Goal: Information Seeking & Learning: Learn about a topic

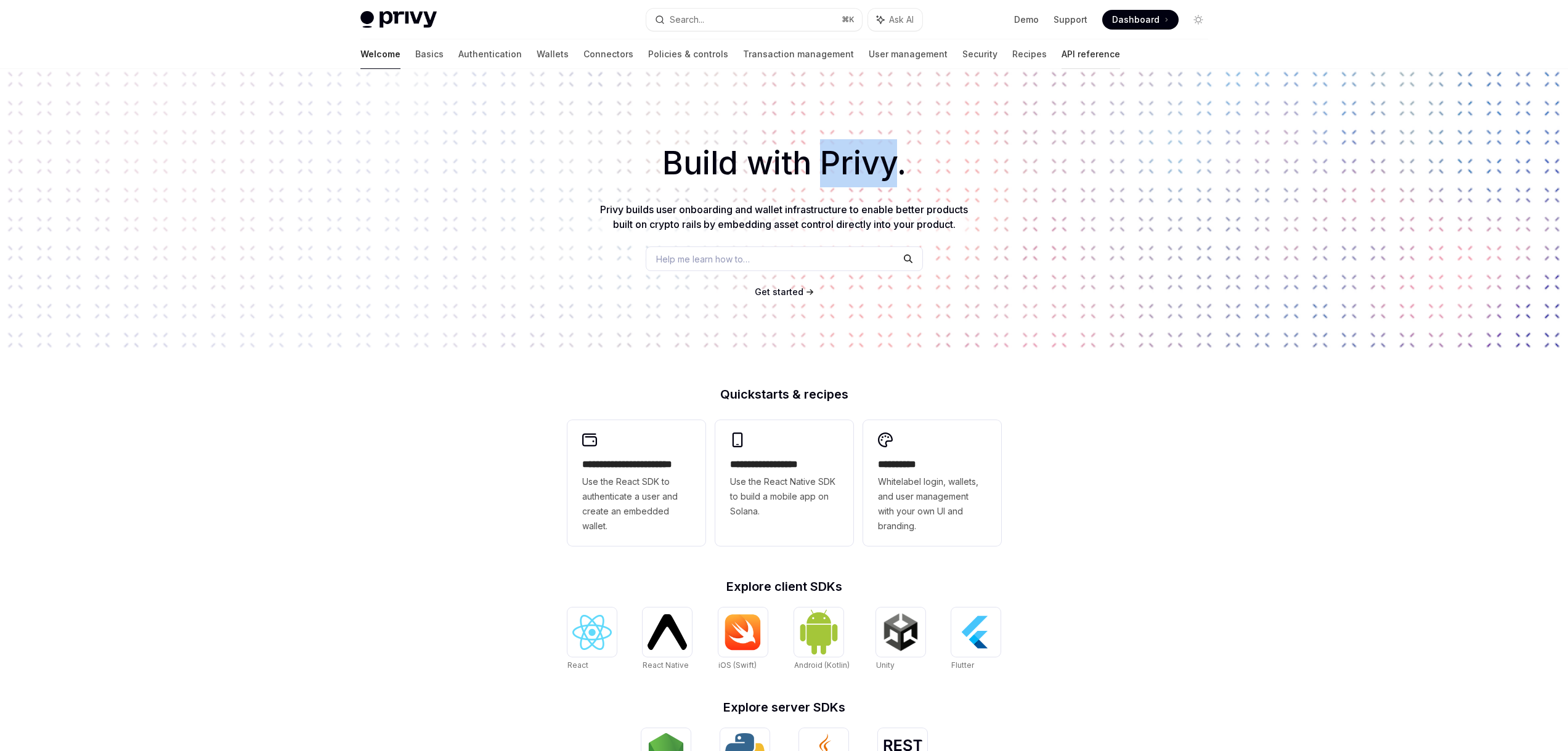
click at [1062, 51] on link "API reference" at bounding box center [1091, 54] width 58 height 30
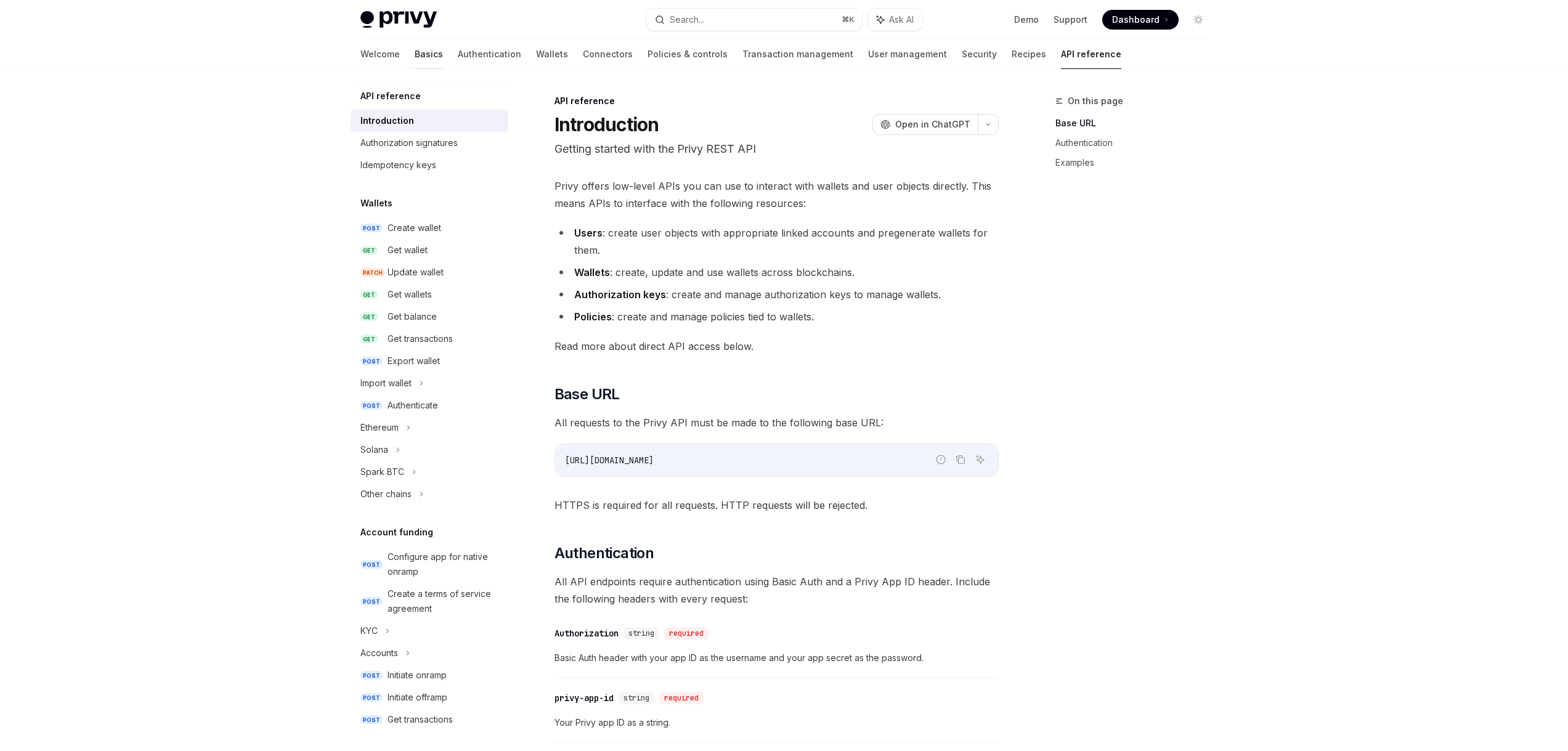
click at [414, 51] on link "Basics" at bounding box center [428, 54] width 28 height 30
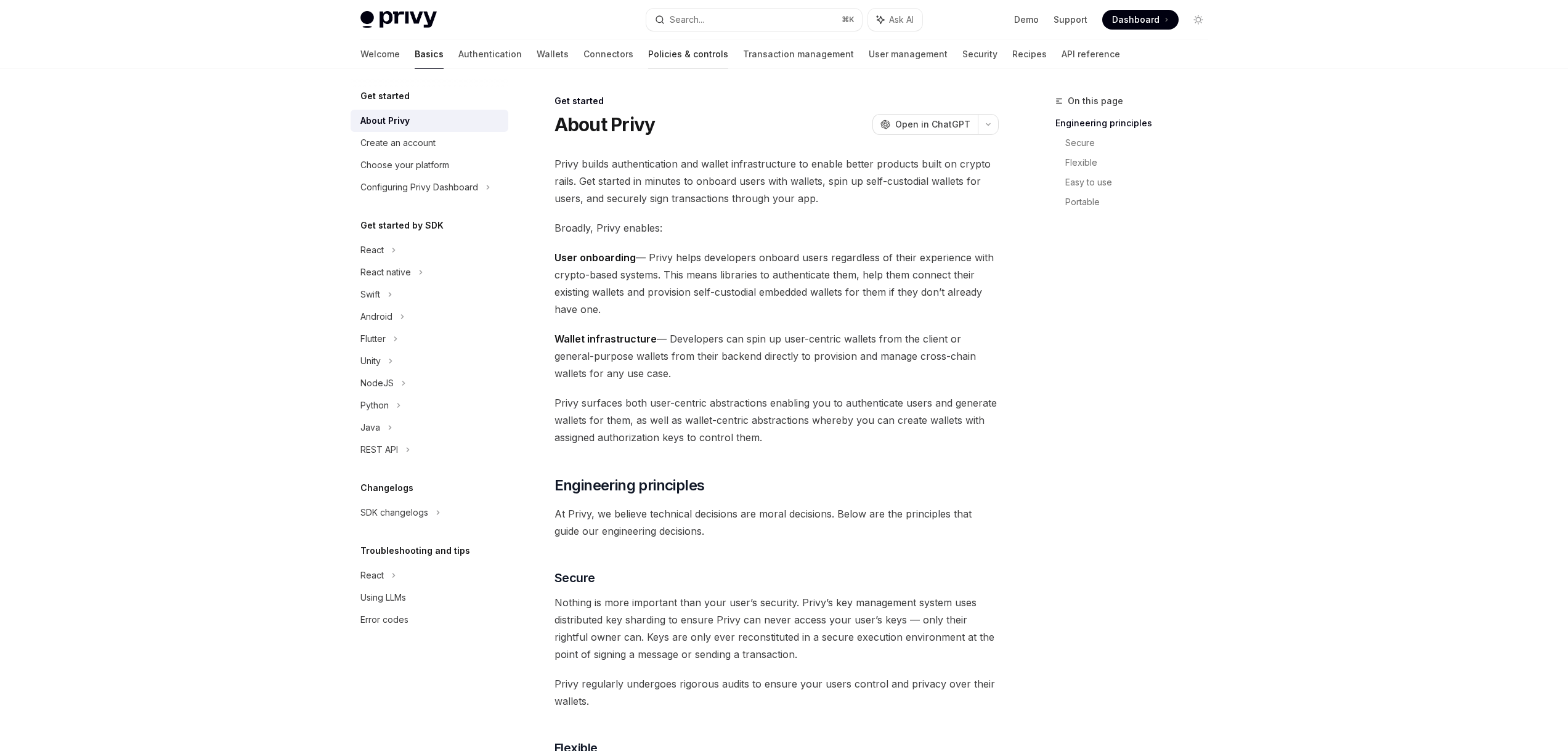
click at [648, 54] on link "Policies & controls" at bounding box center [689, 54] width 80 height 30
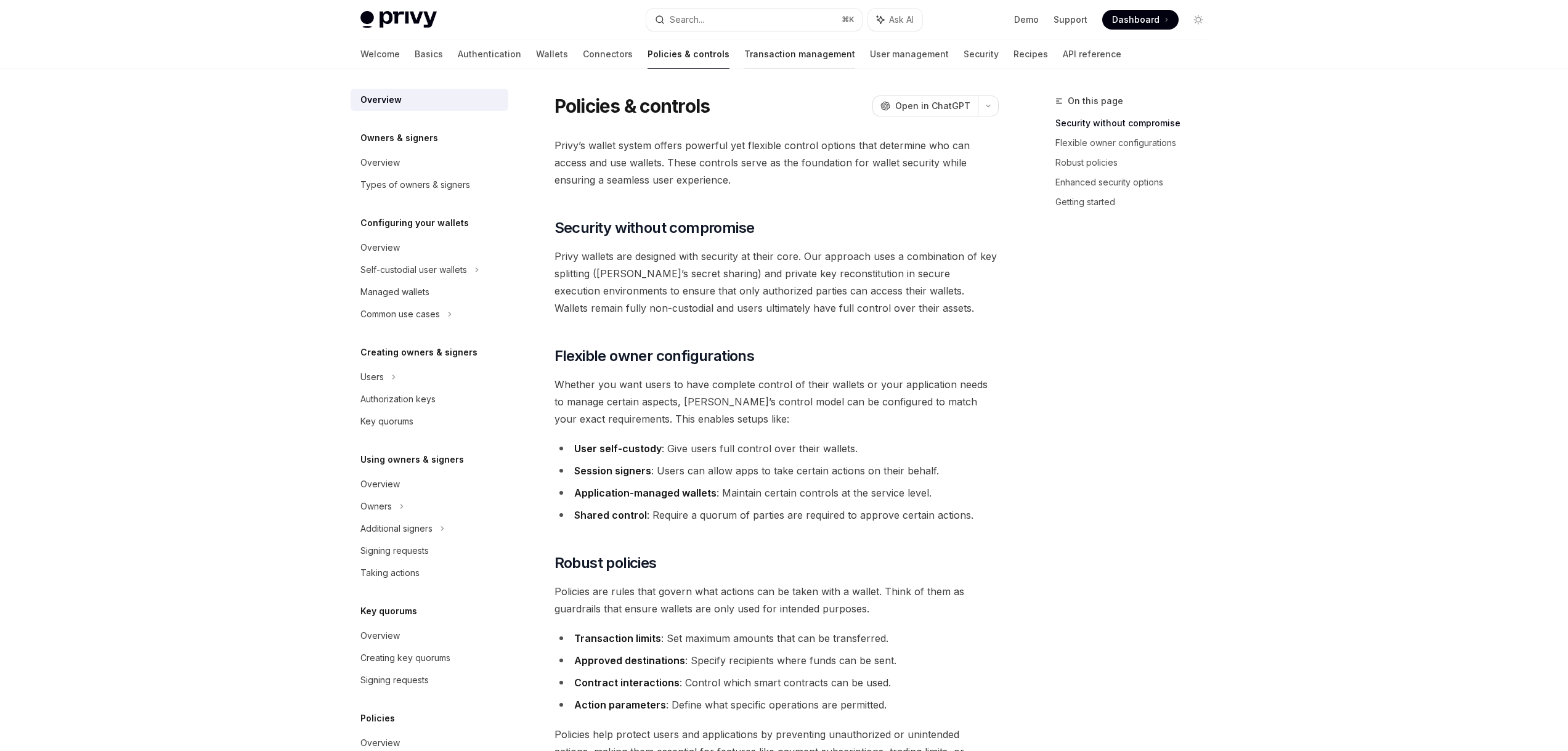
click at [745, 53] on link "Transaction management" at bounding box center [800, 54] width 111 height 30
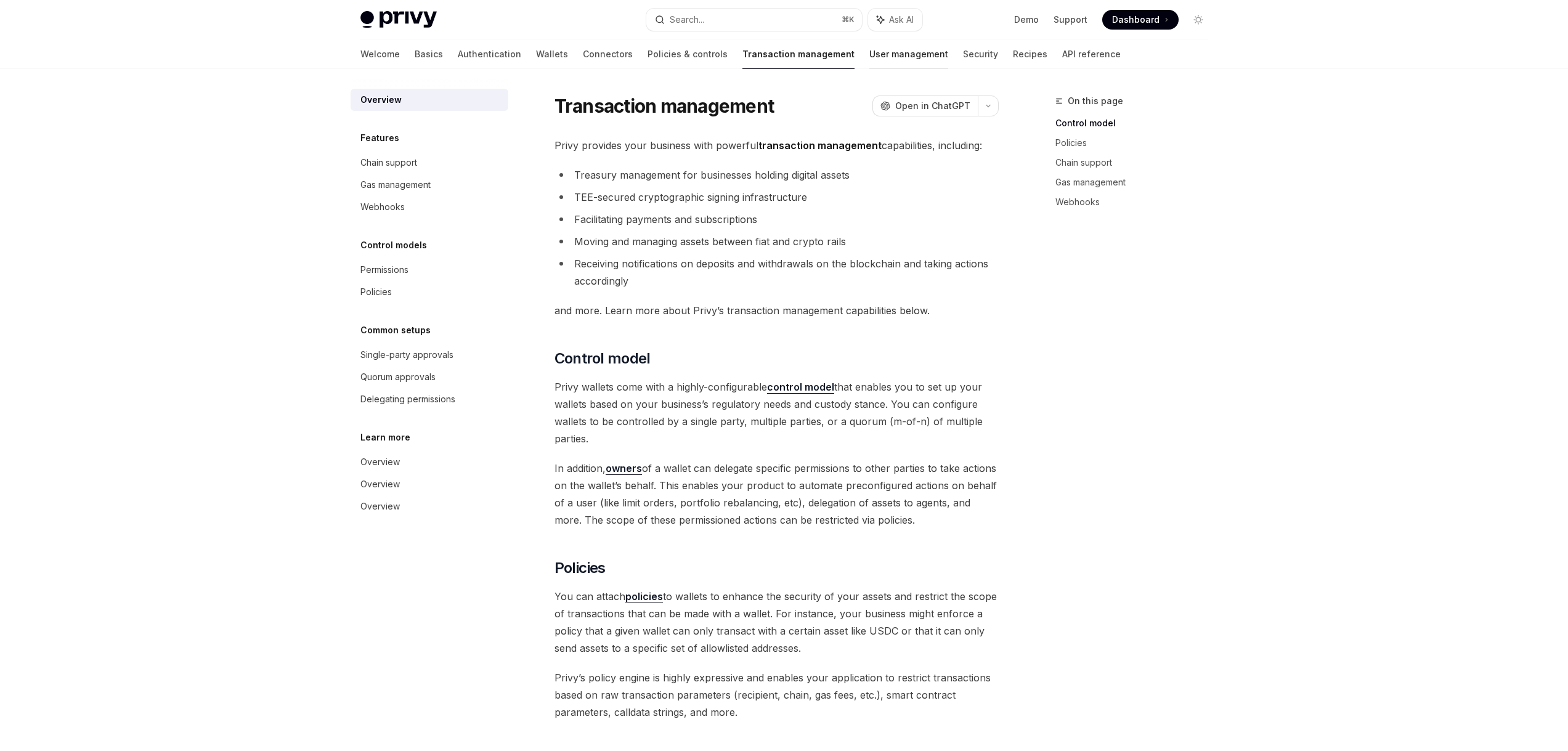
click at [870, 59] on link "User management" at bounding box center [909, 54] width 79 height 30
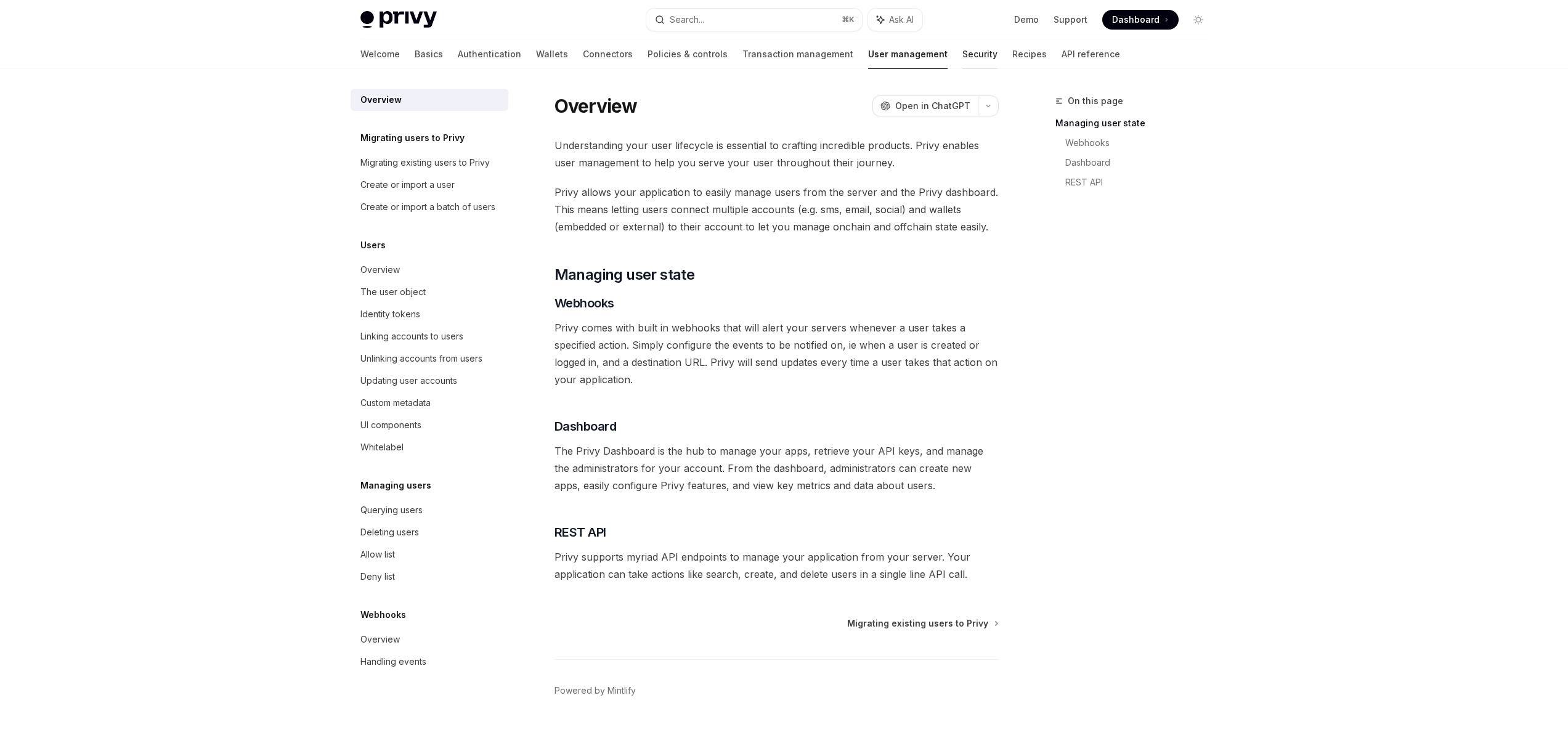
click at [963, 61] on link "Security" at bounding box center [980, 54] width 35 height 30
type textarea "*"
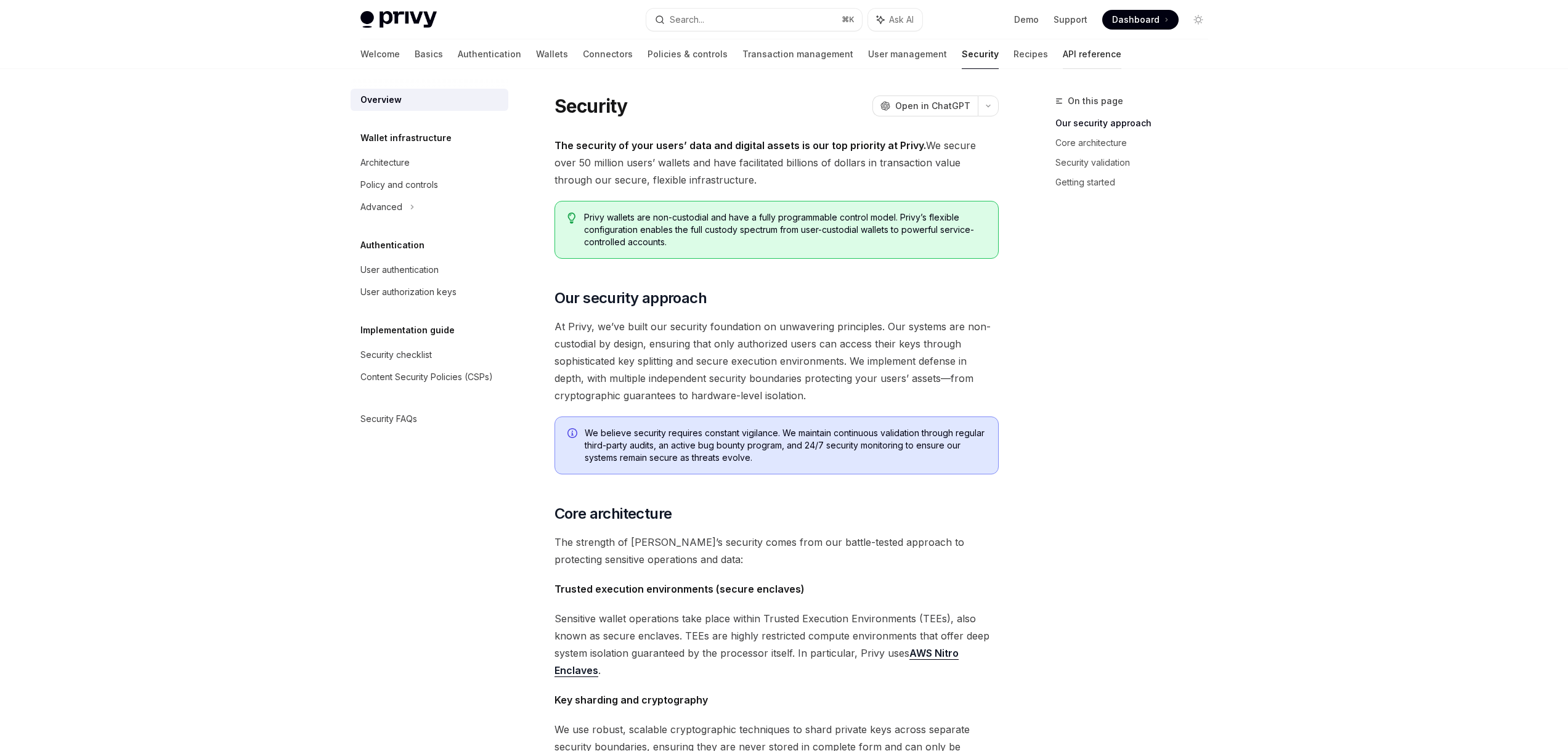
click at [1063, 61] on link "API reference" at bounding box center [1092, 54] width 58 height 30
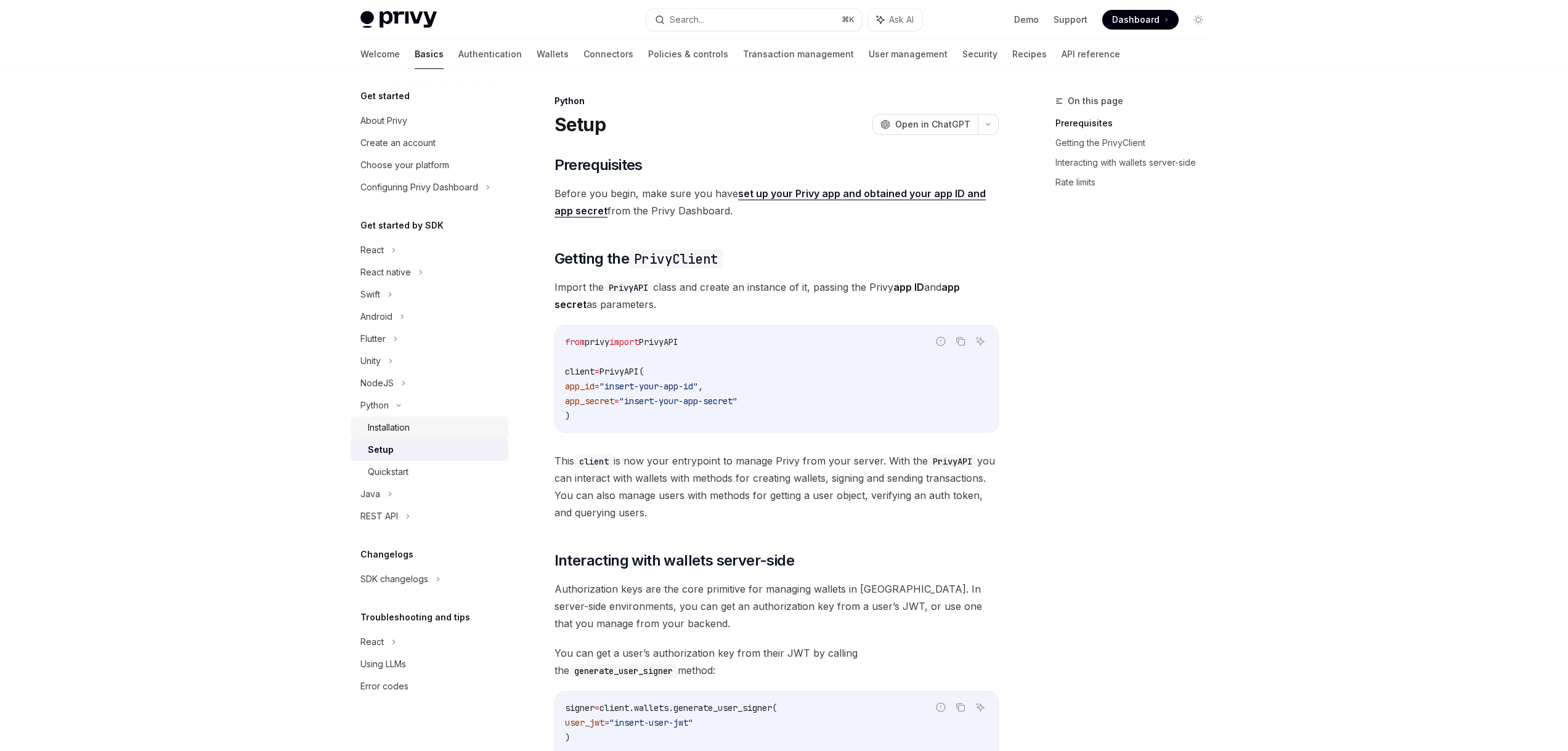
click at [413, 424] on div "Installation" at bounding box center [435, 428] width 133 height 15
type textarea "*"
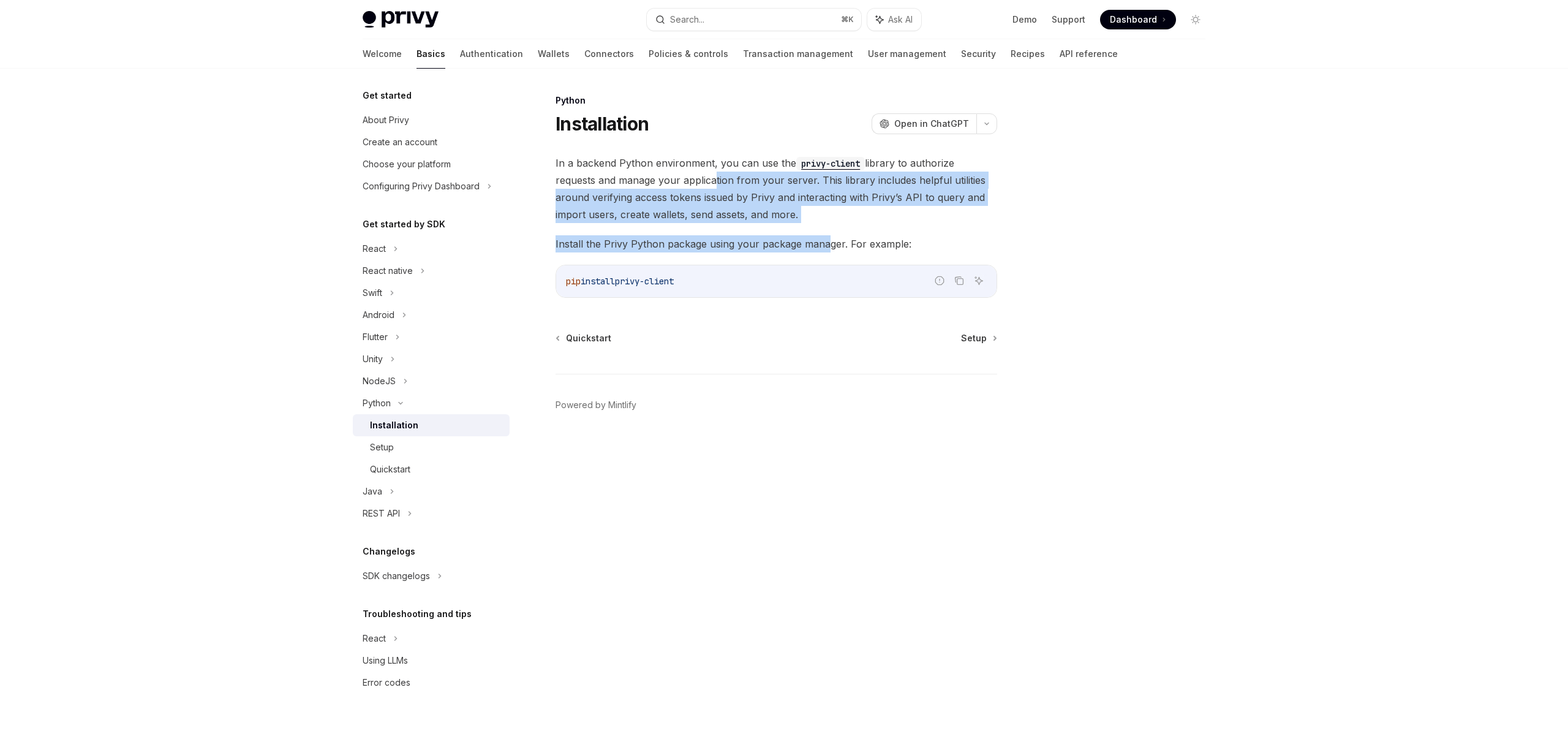
drag, startPoint x: 668, startPoint y: 184, endPoint x: 824, endPoint y: 246, distance: 167.9
click at [824, 246] on div "In a backend Python environment, you can use the privy-client library to author…" at bounding box center [776, 226] width 442 height 143
click at [422, 447] on div "Setup" at bounding box center [436, 447] width 132 height 15
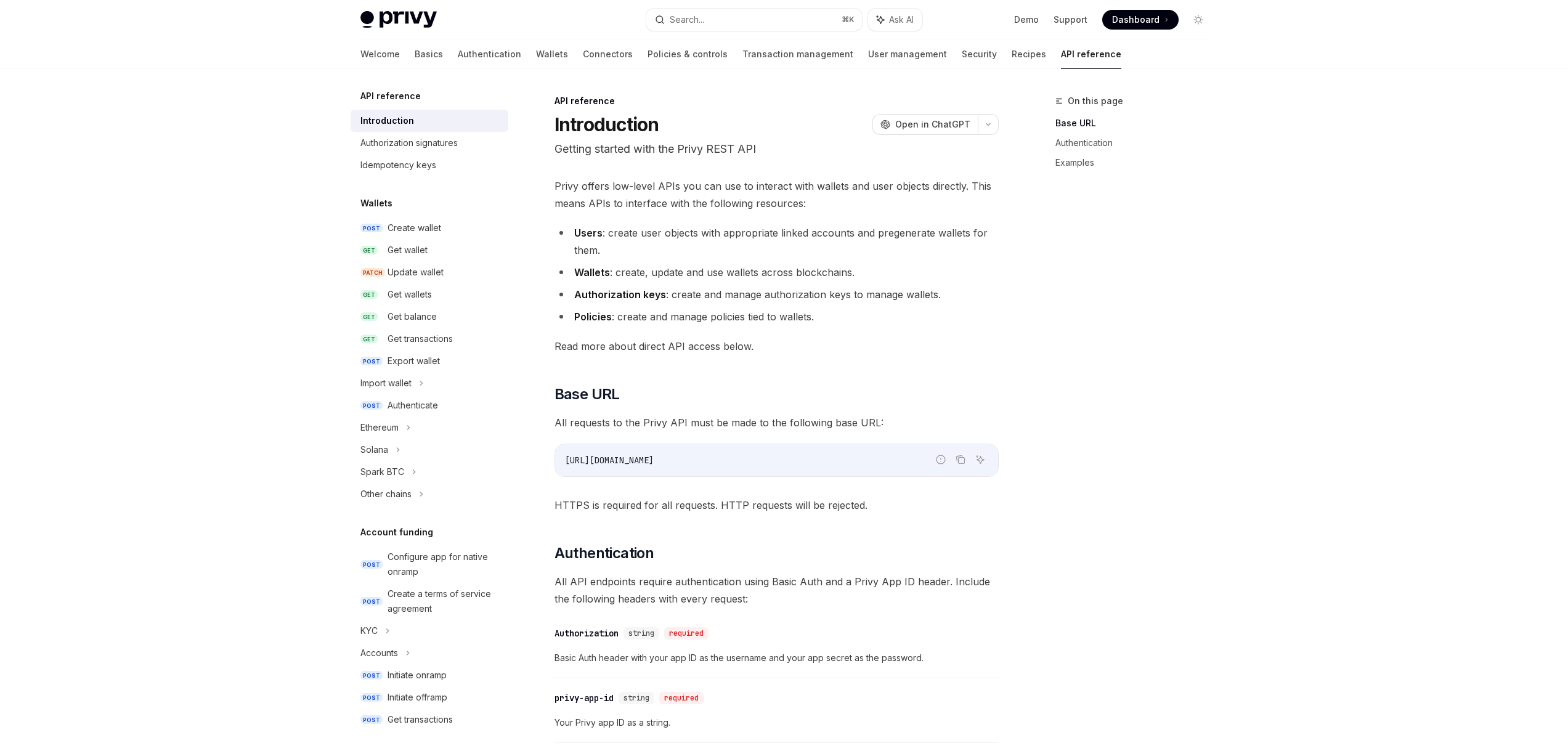
click at [414, 57] on link "Basics" at bounding box center [428, 54] width 28 height 30
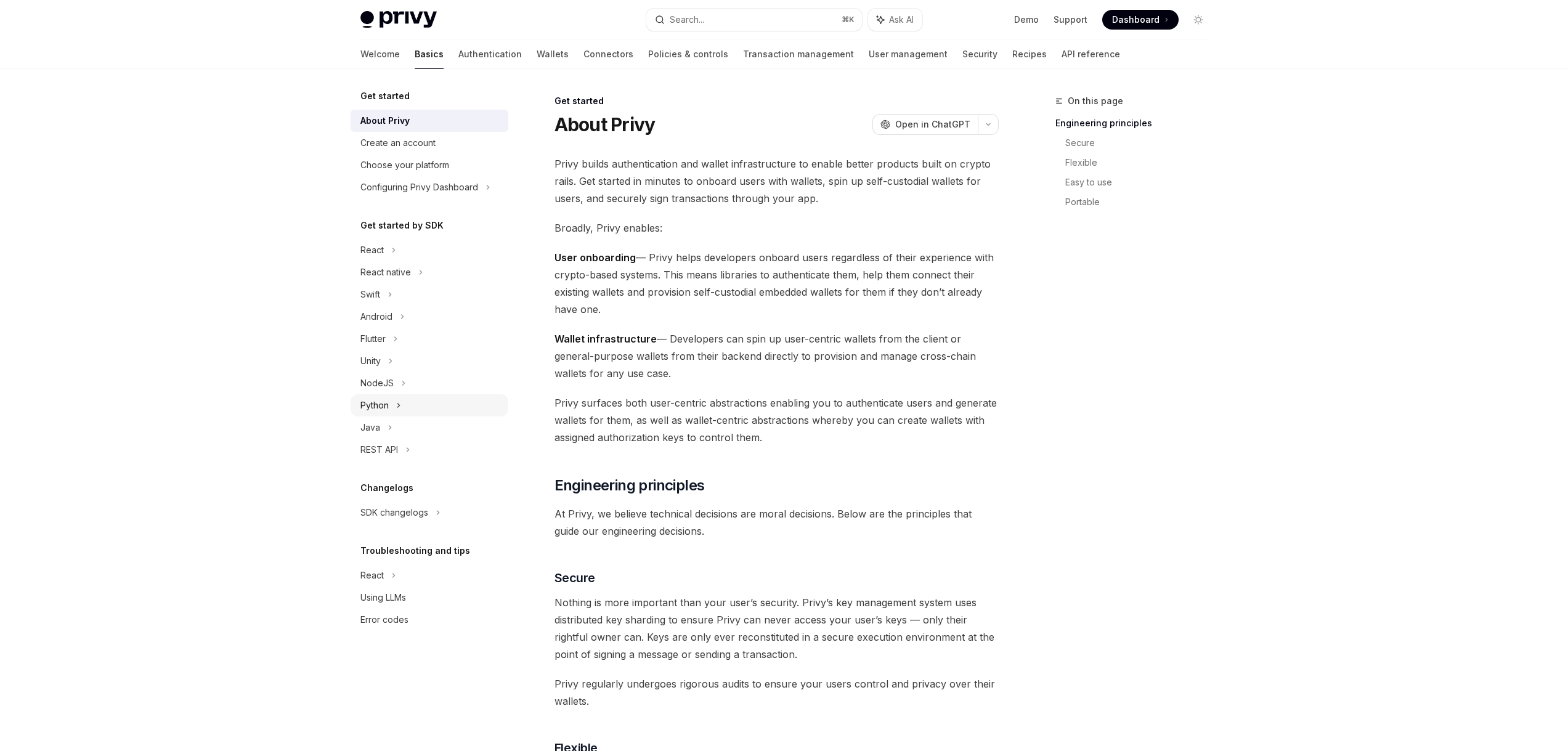
click at [395, 402] on div "Python" at bounding box center [429, 405] width 158 height 22
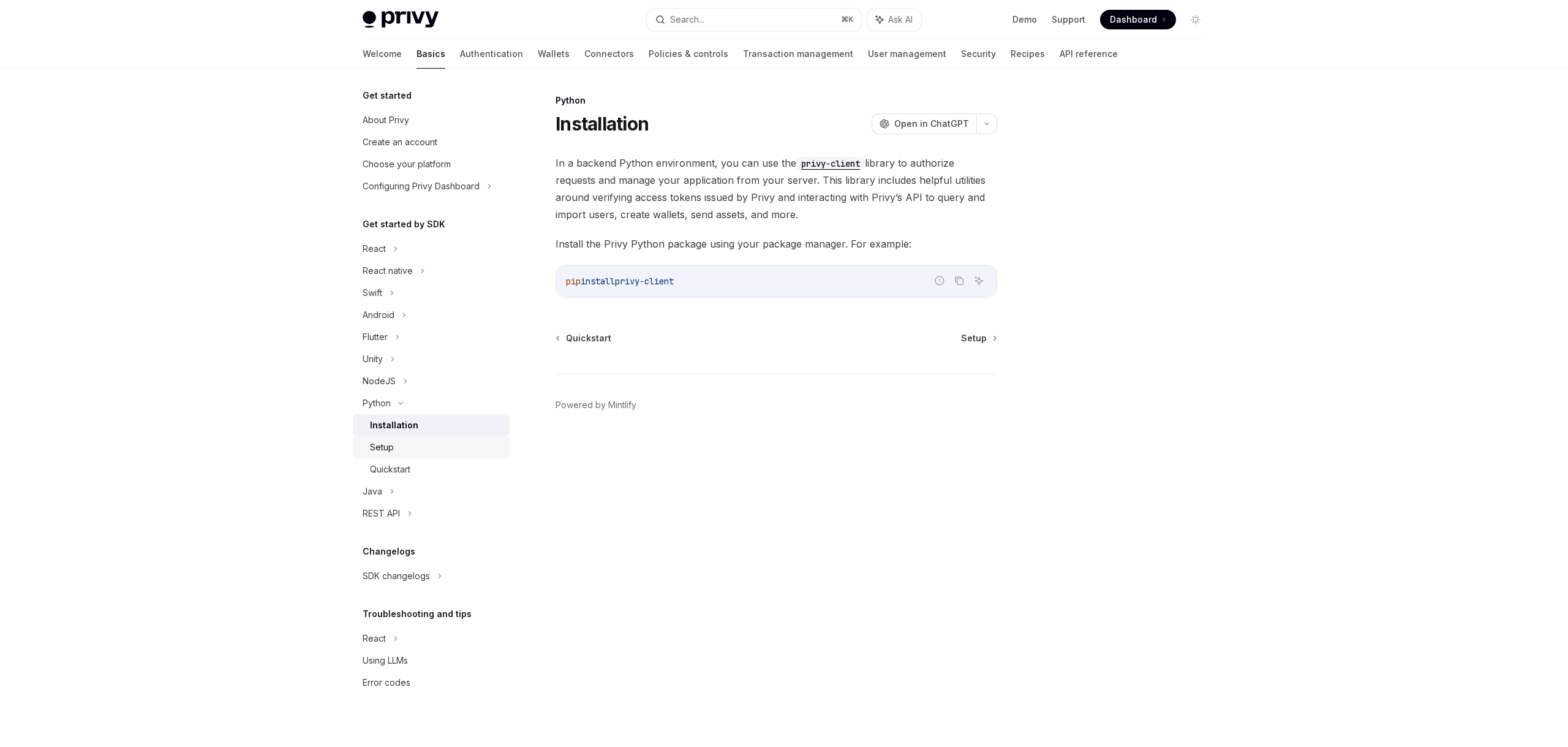
click at [393, 450] on div "Setup" at bounding box center [436, 447] width 132 height 15
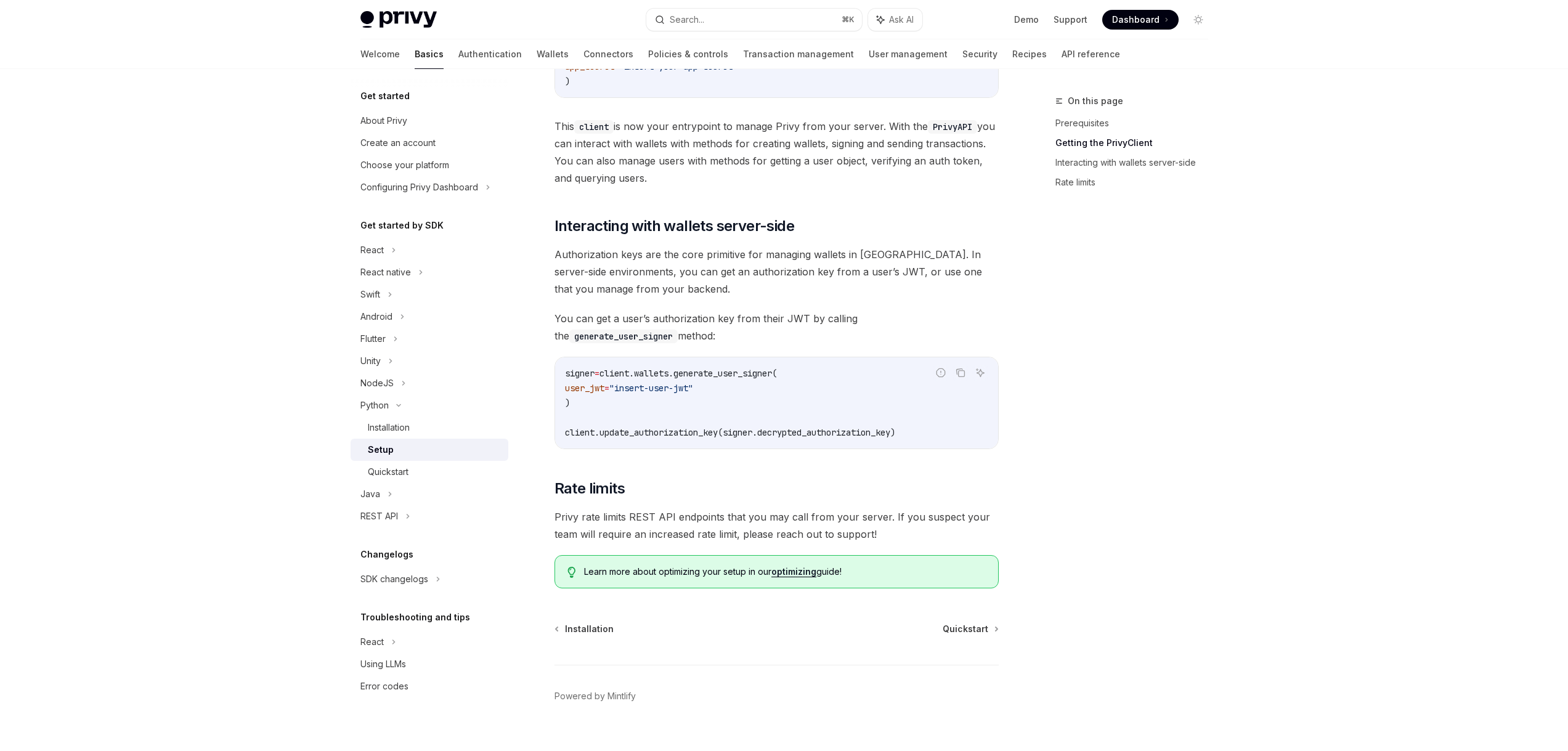
scroll to position [348, 0]
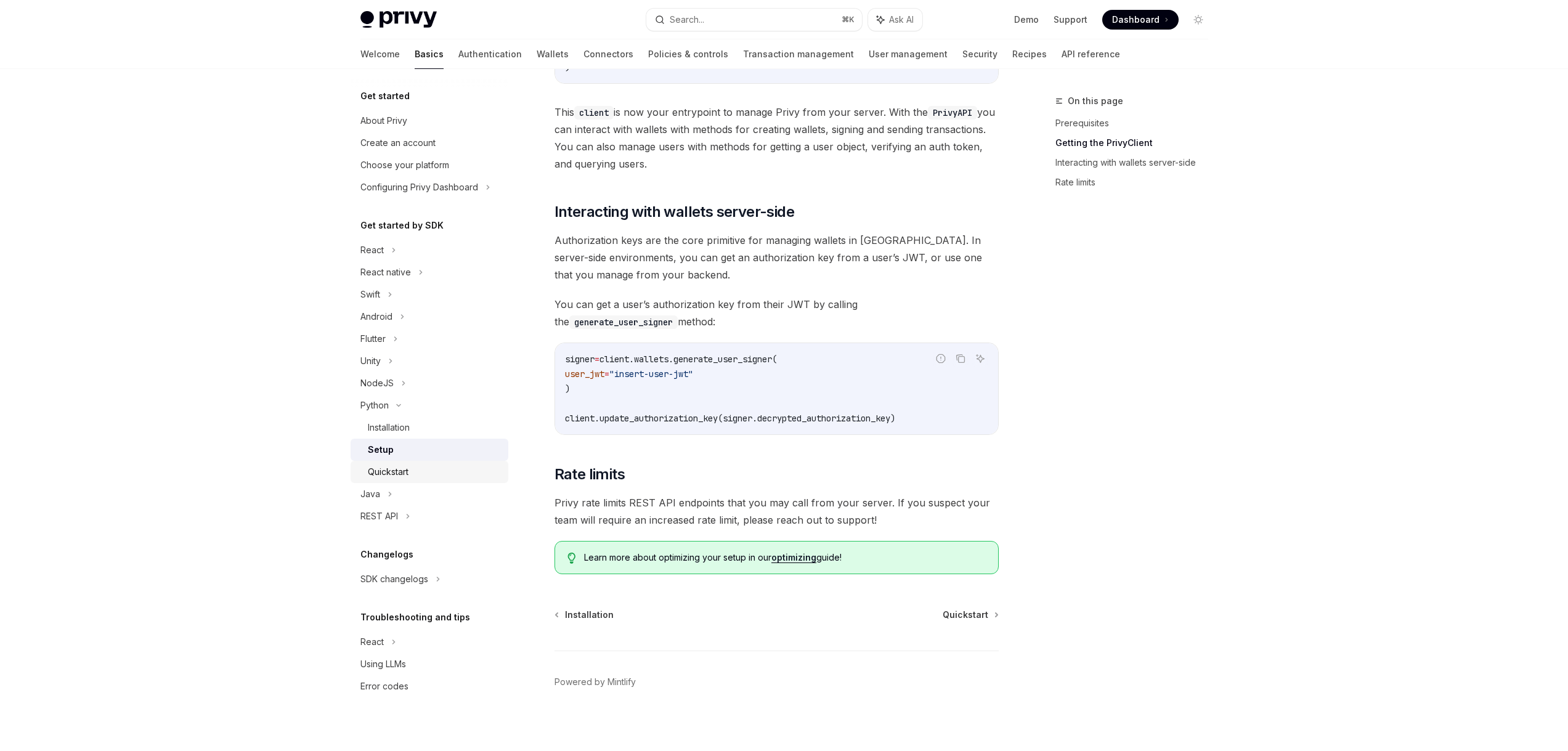
click at [408, 473] on div "Quickstart" at bounding box center [389, 472] width 41 height 15
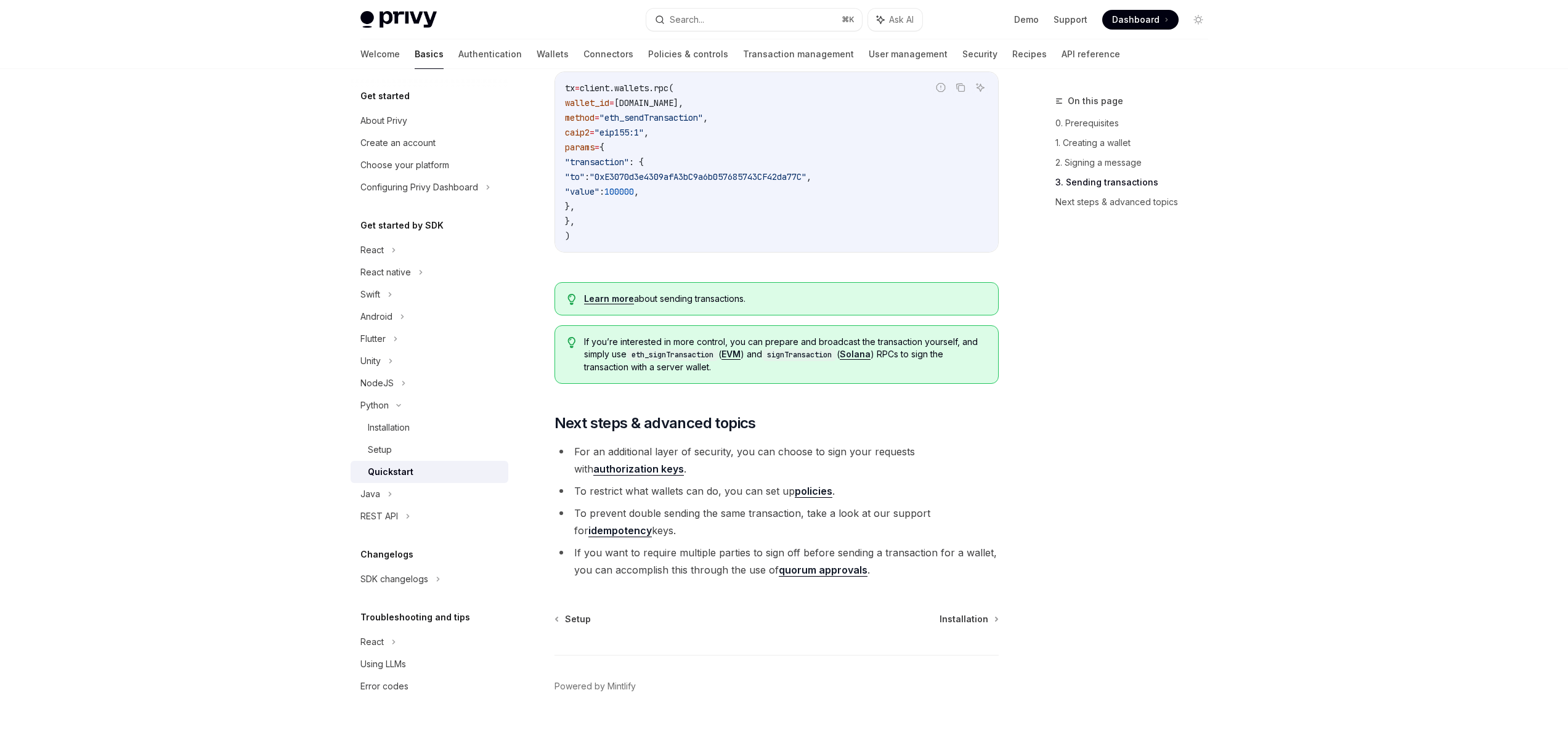
scroll to position [1096, 0]
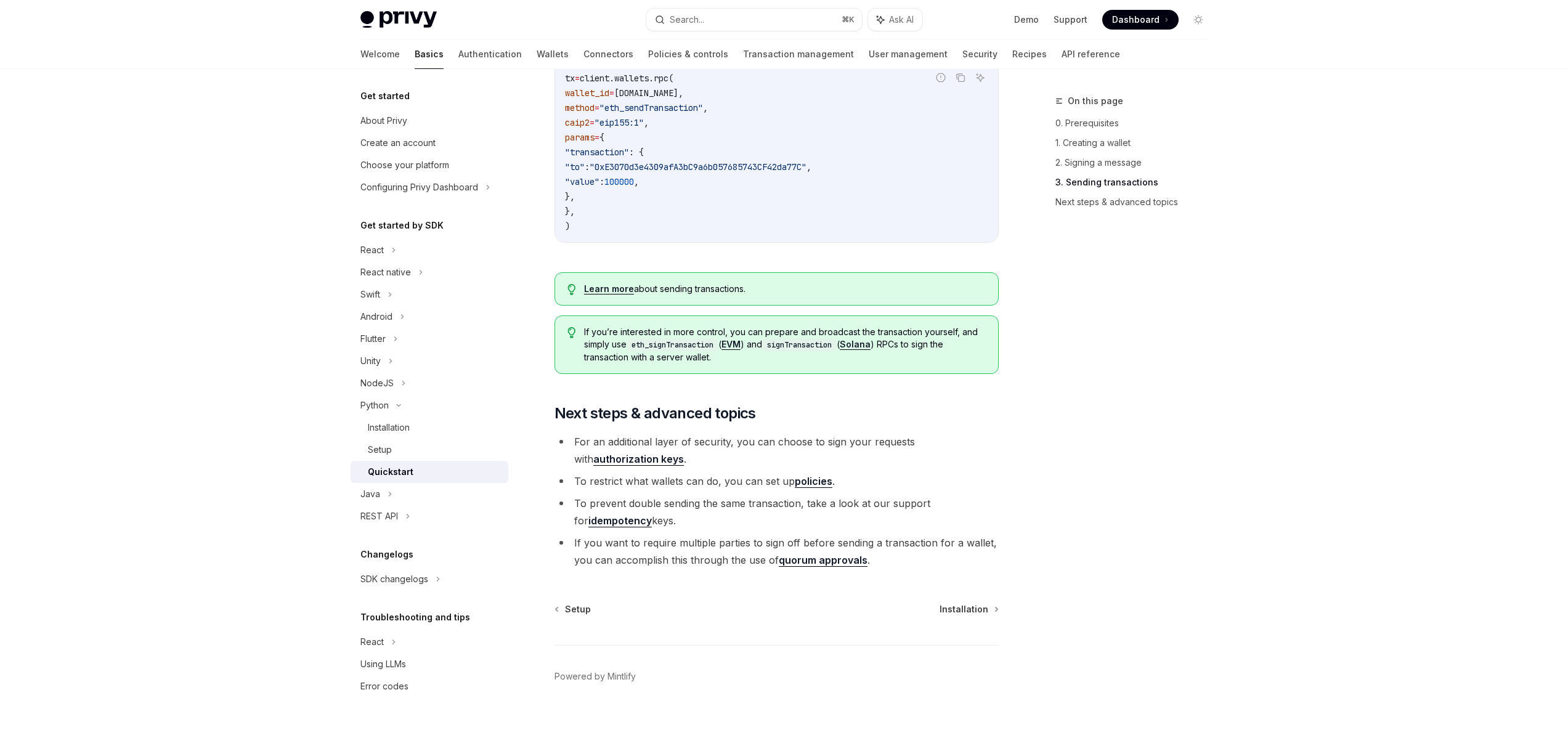
click at [684, 453] on link "authorization keys" at bounding box center [639, 459] width 91 height 13
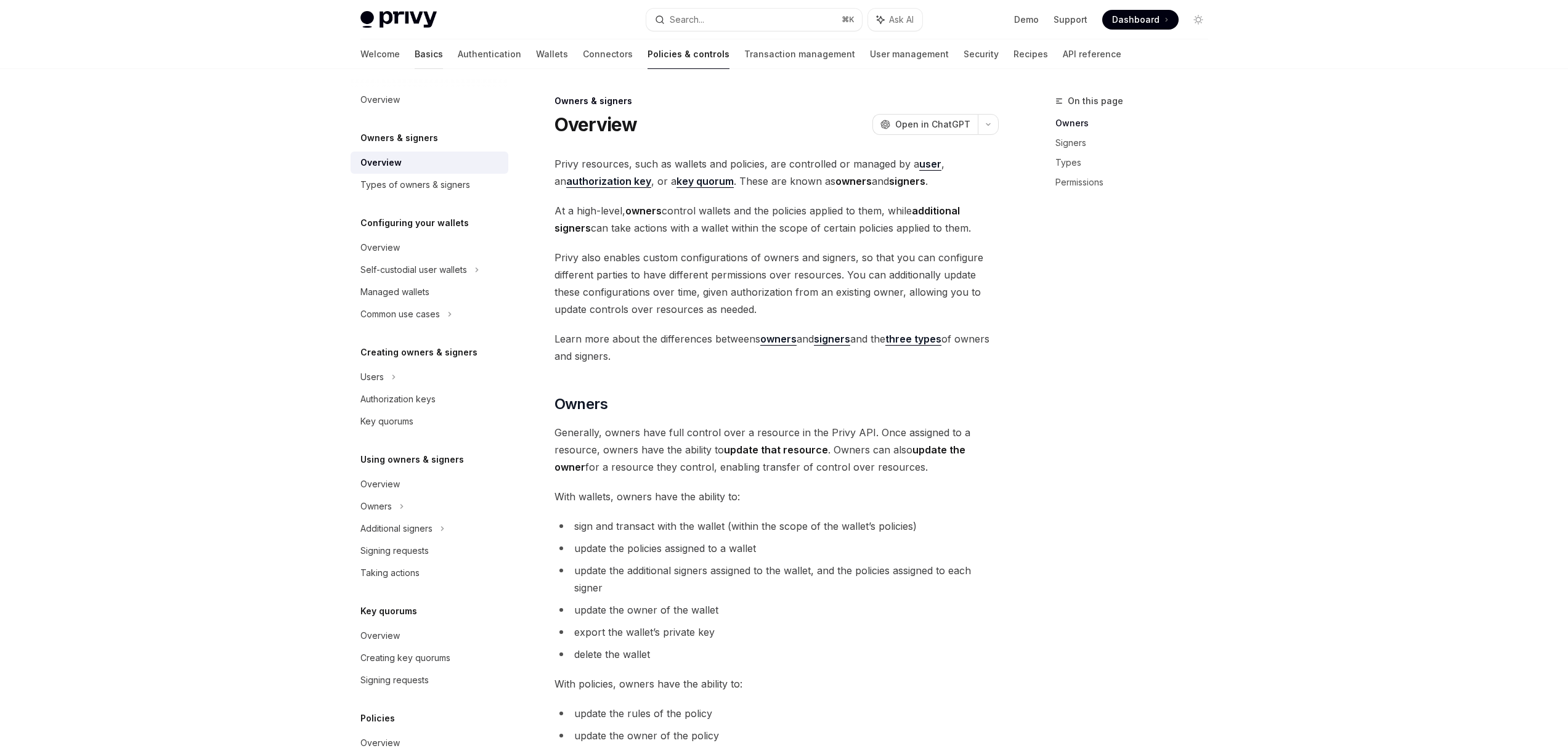
click at [414, 51] on link "Basics" at bounding box center [428, 54] width 28 height 30
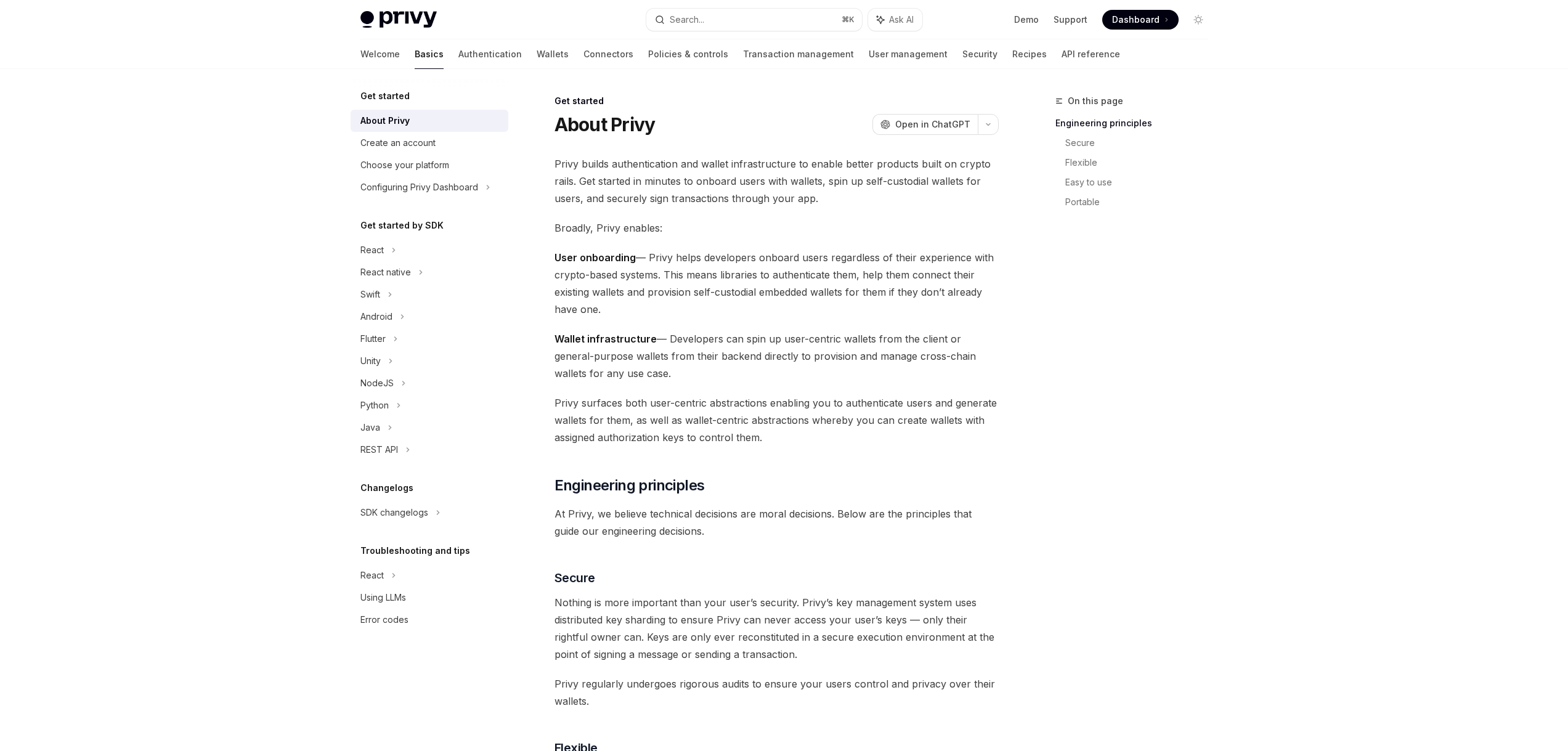
click at [395, 14] on img at bounding box center [398, 20] width 77 height 17
type textarea "*"
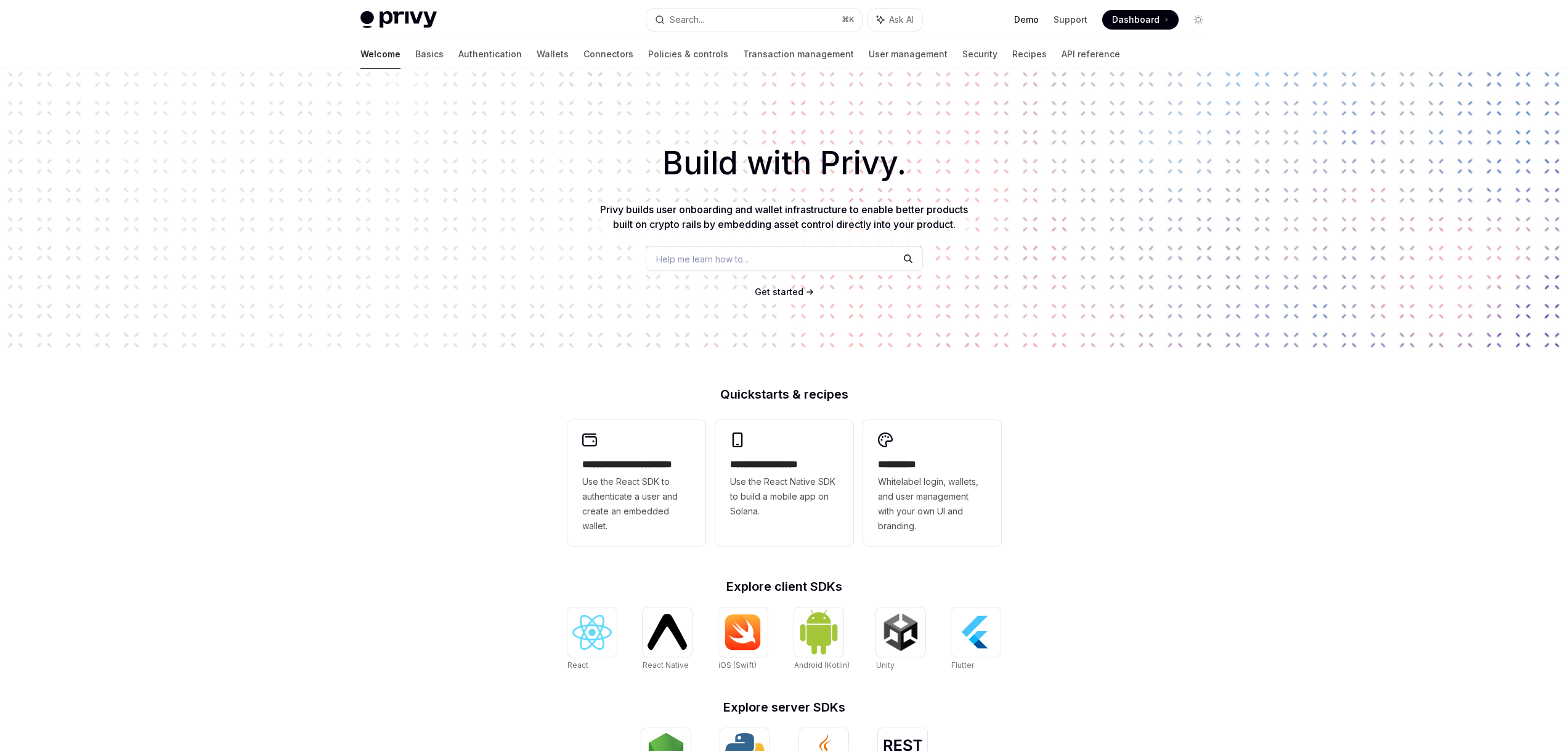
click at [1030, 20] on link "Demo" at bounding box center [1026, 20] width 25 height 12
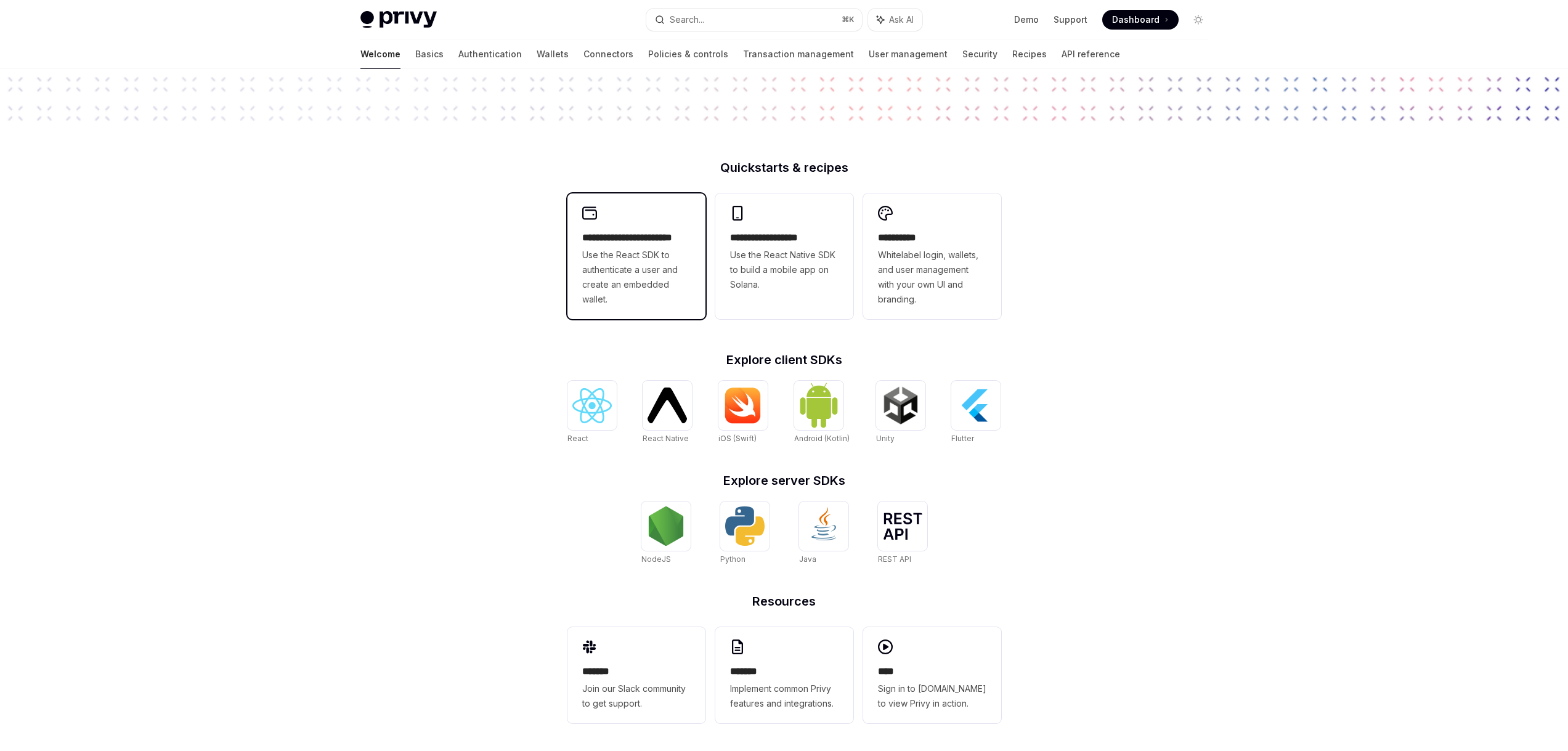
scroll to position [229, 0]
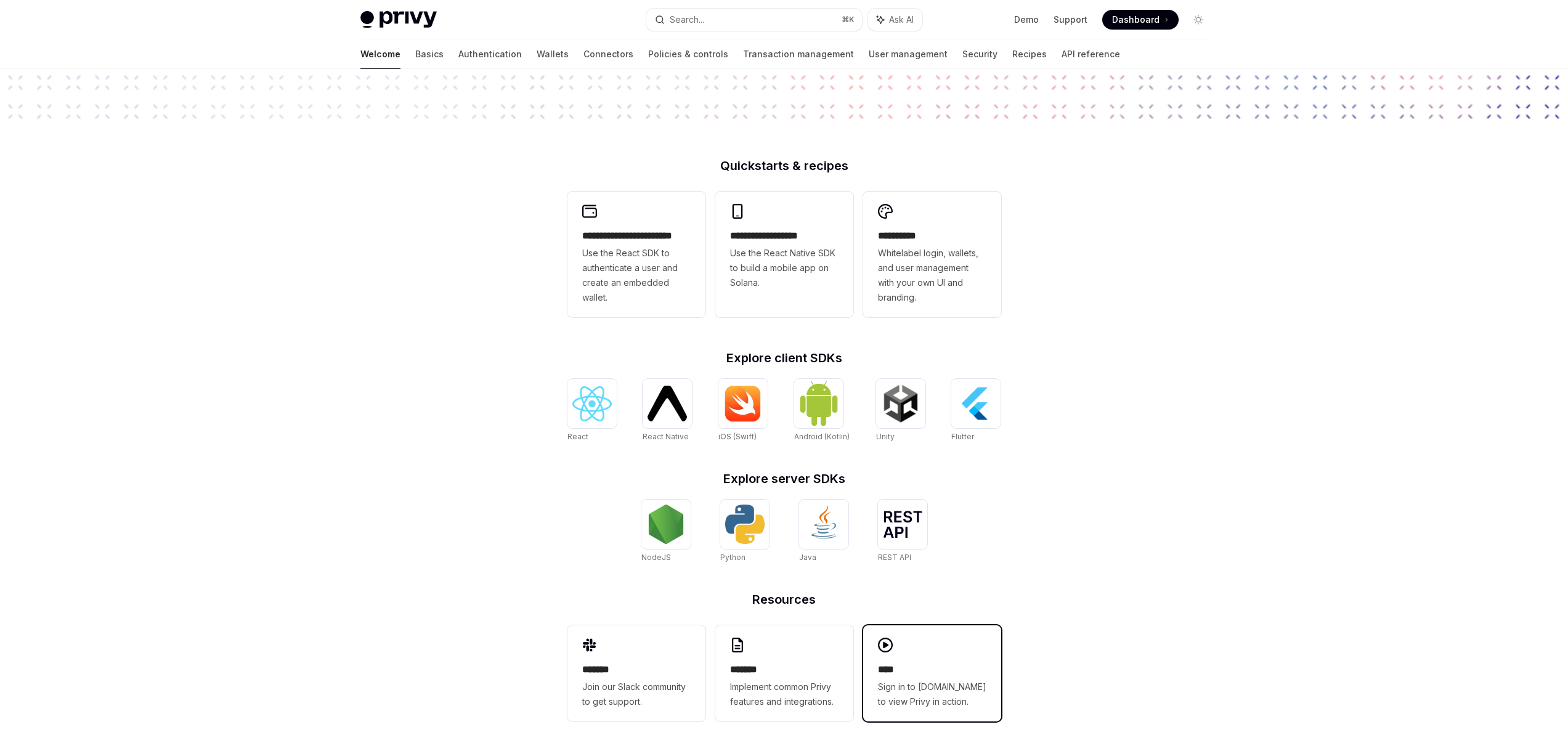
click at [904, 687] on span "Sign in to demo.privy.io to view Privy in action." at bounding box center [932, 693] width 108 height 30
click at [1151, 8] on div "Privy Docs home page Search... ⌘ K Ask AI Demo Support Dashboard Dashboard Sear…" at bounding box center [784, 20] width 848 height 39
click at [1148, 21] on span "Dashboard" at bounding box center [1135, 20] width 48 height 12
click at [729, 475] on h2 "Explore server SDKs" at bounding box center [784, 478] width 434 height 12
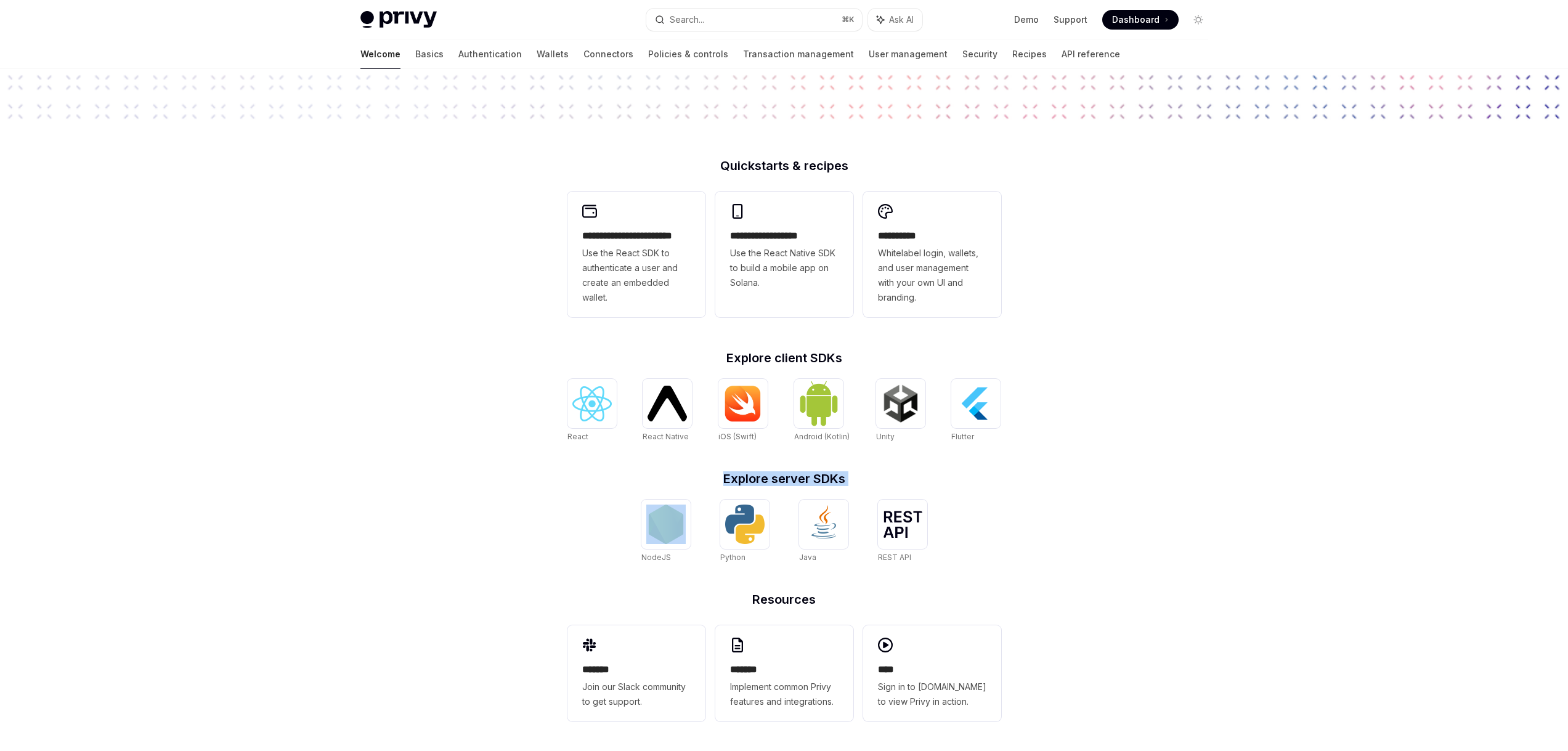
click at [729, 475] on h2 "Explore server SDKs" at bounding box center [784, 478] width 434 height 12
click at [748, 358] on h2 "Explore client SDKs" at bounding box center [784, 358] width 434 height 12
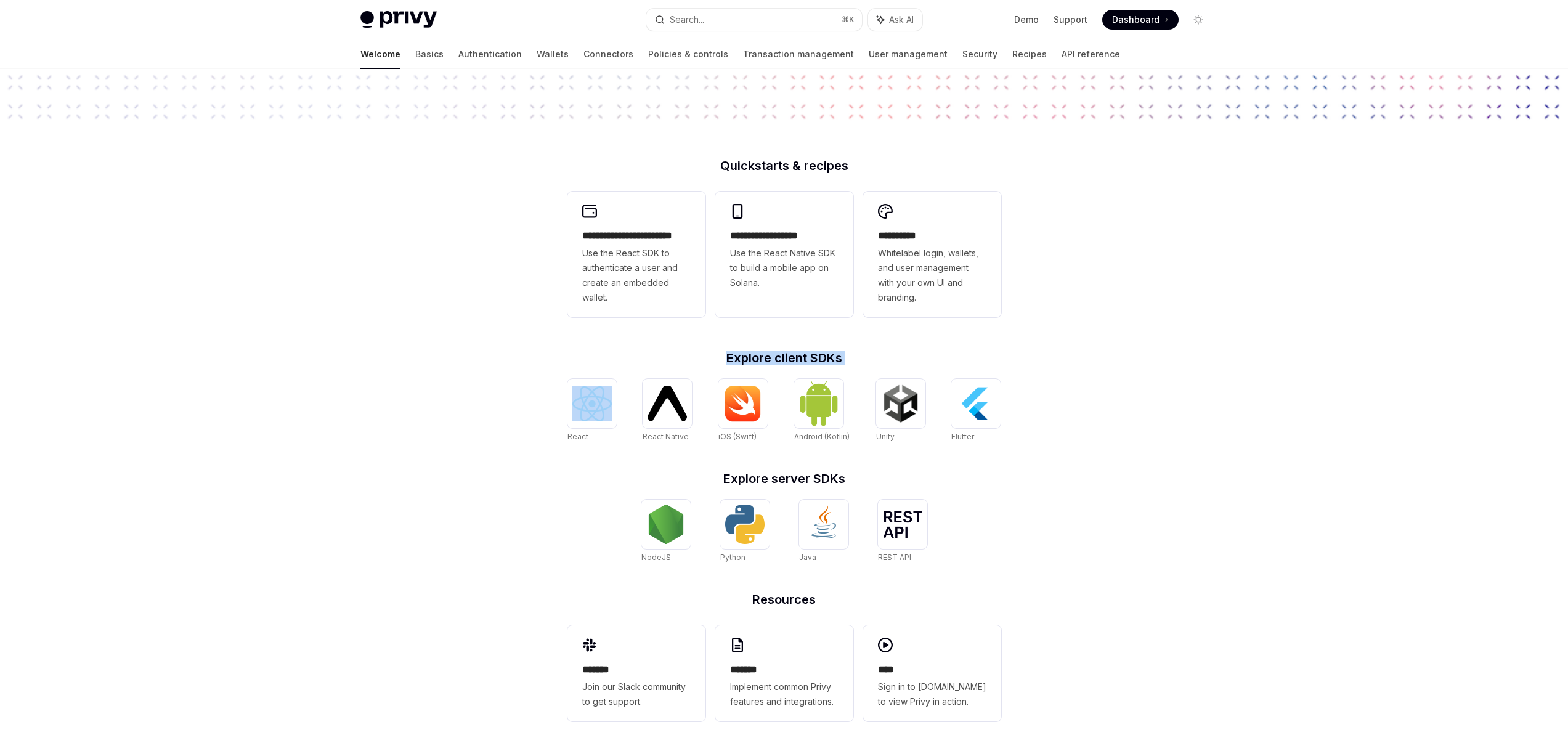
click at [748, 358] on h2 "Explore client SDKs" at bounding box center [784, 358] width 434 height 12
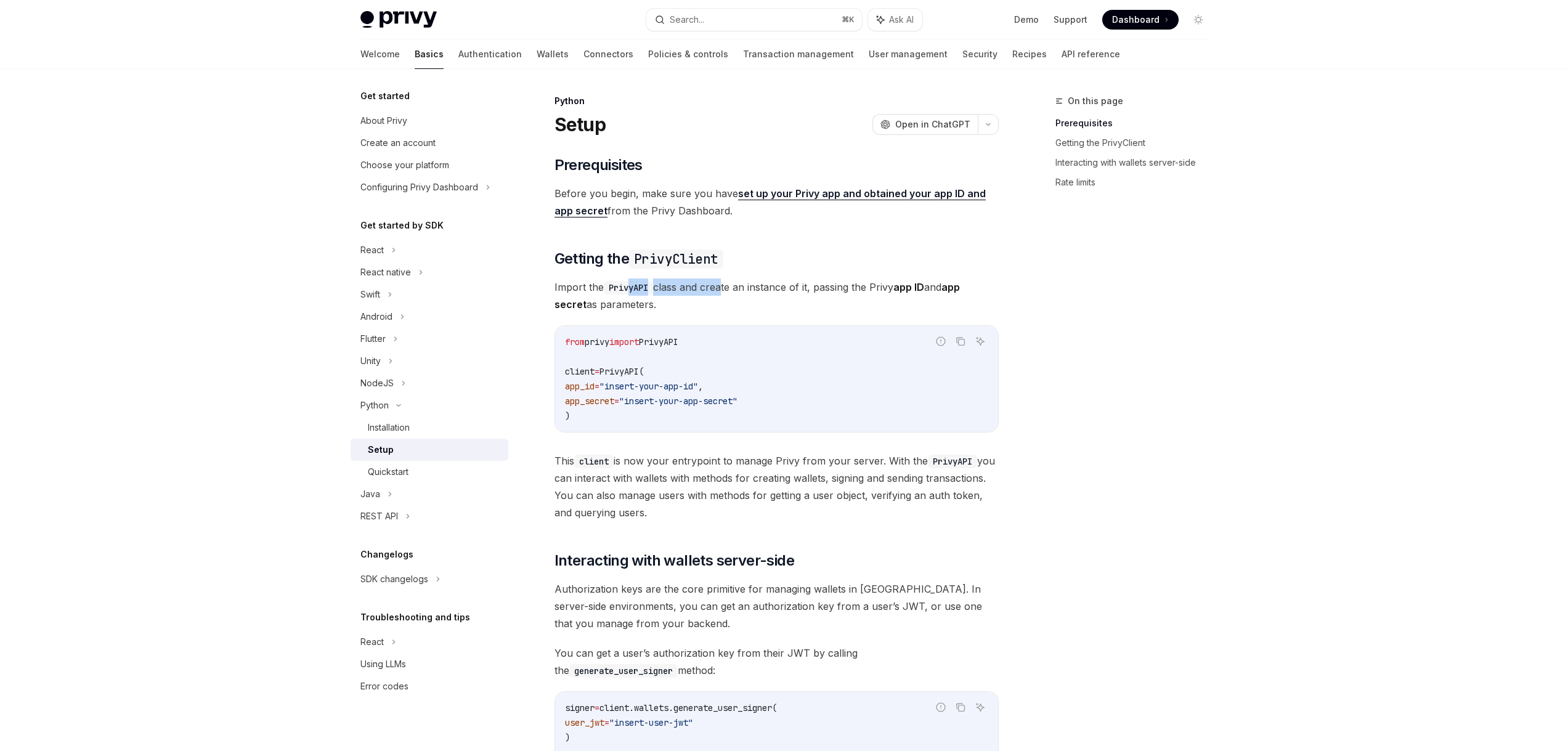
drag, startPoint x: 629, startPoint y: 287, endPoint x: 723, endPoint y: 285, distance: 94.0
click at [723, 285] on span "Import the PrivyAPI class and create an instance of it, passing the Privy app I…" at bounding box center [776, 296] width 445 height 35
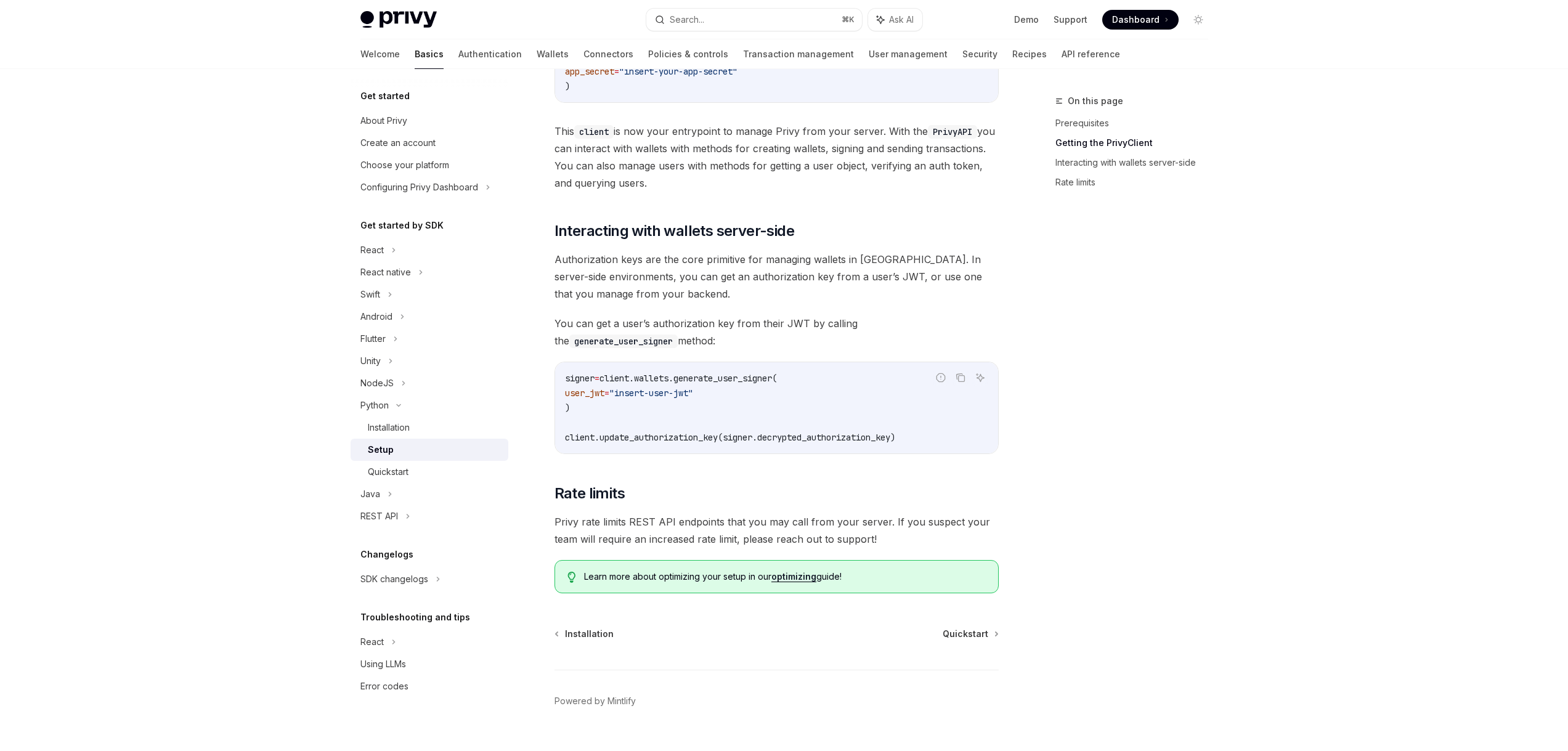
scroll to position [355, 0]
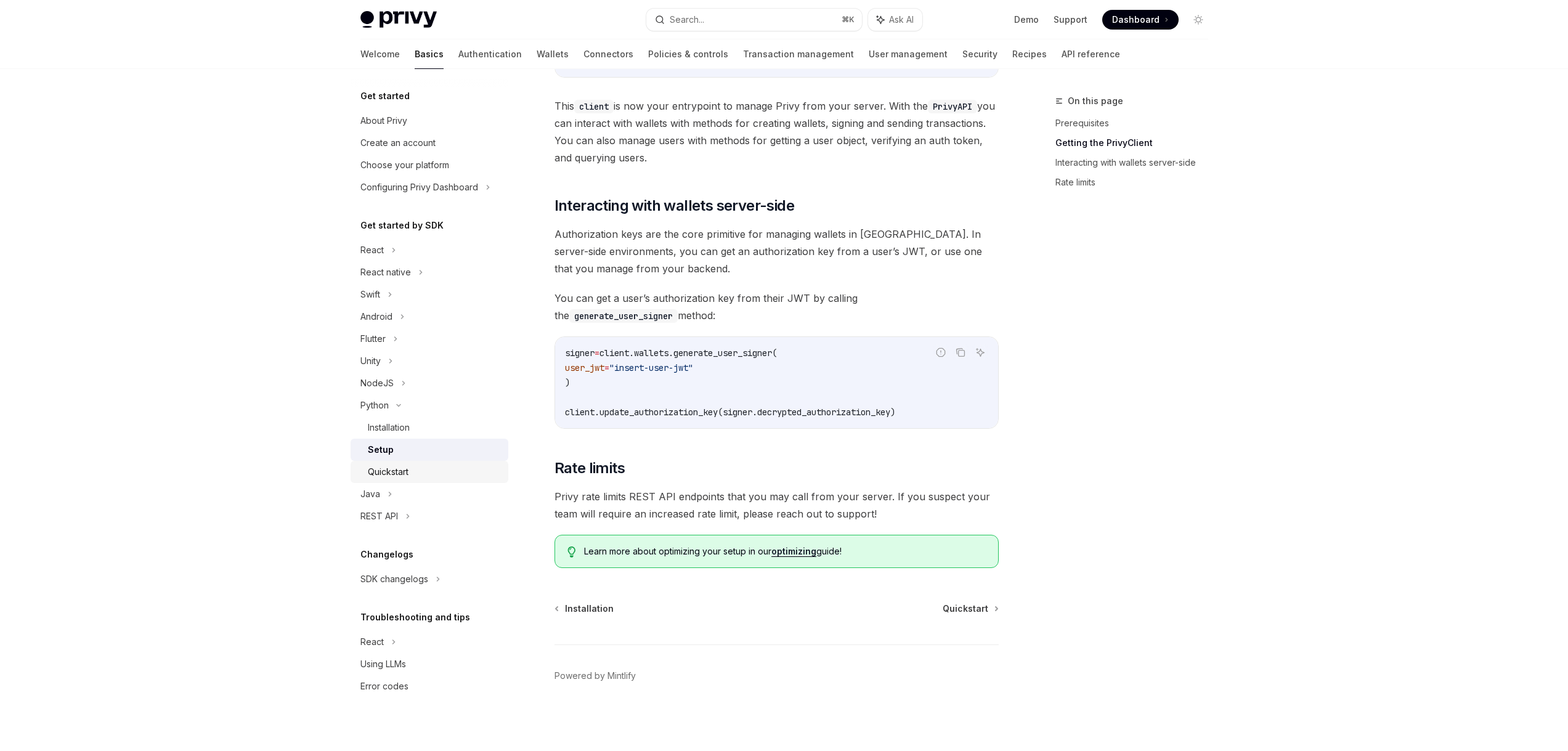
click at [430, 475] on div "Quickstart" at bounding box center [435, 472] width 133 height 15
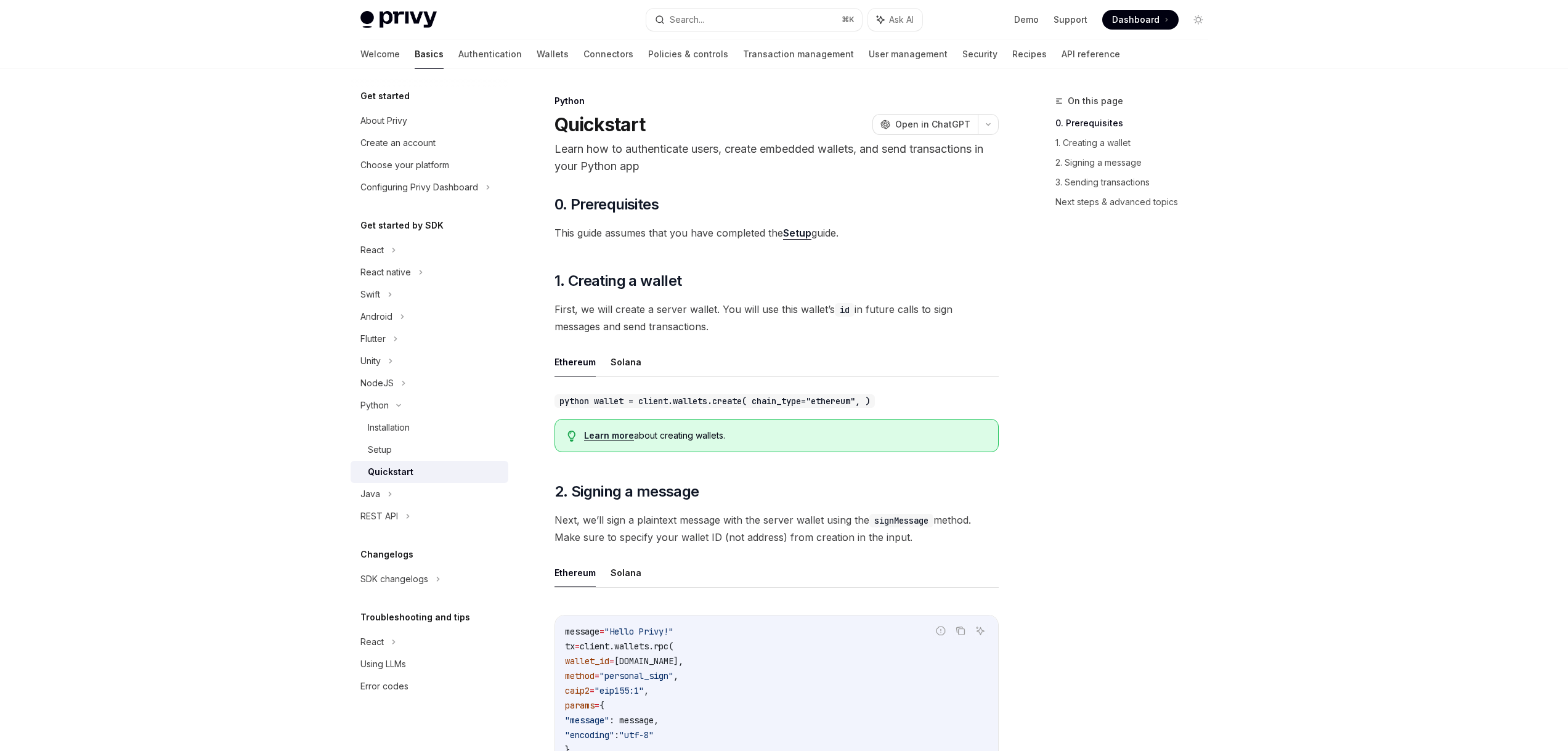
click at [798, 230] on link "Setup" at bounding box center [797, 232] width 28 height 13
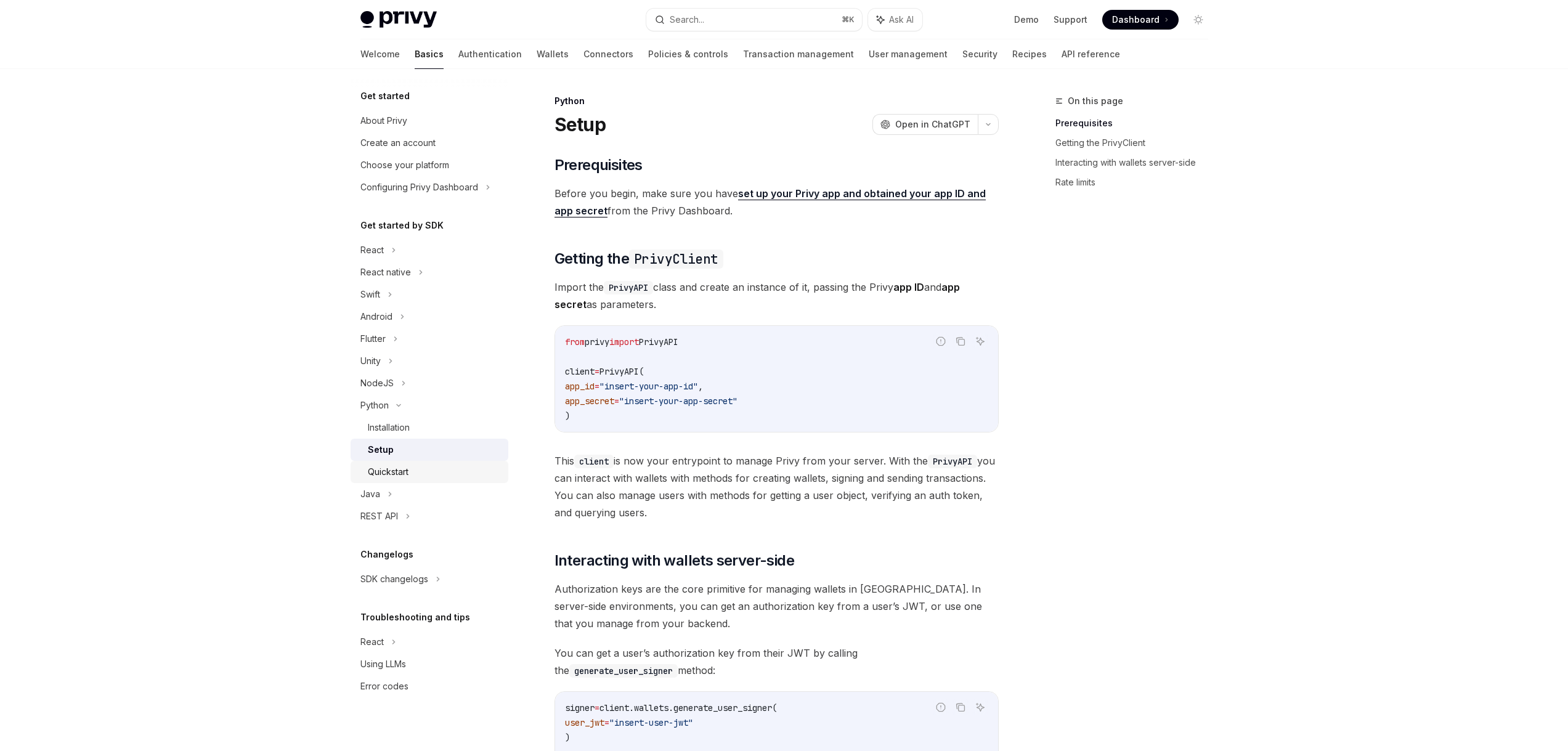
click at [411, 468] on div "Quickstart" at bounding box center [435, 472] width 133 height 15
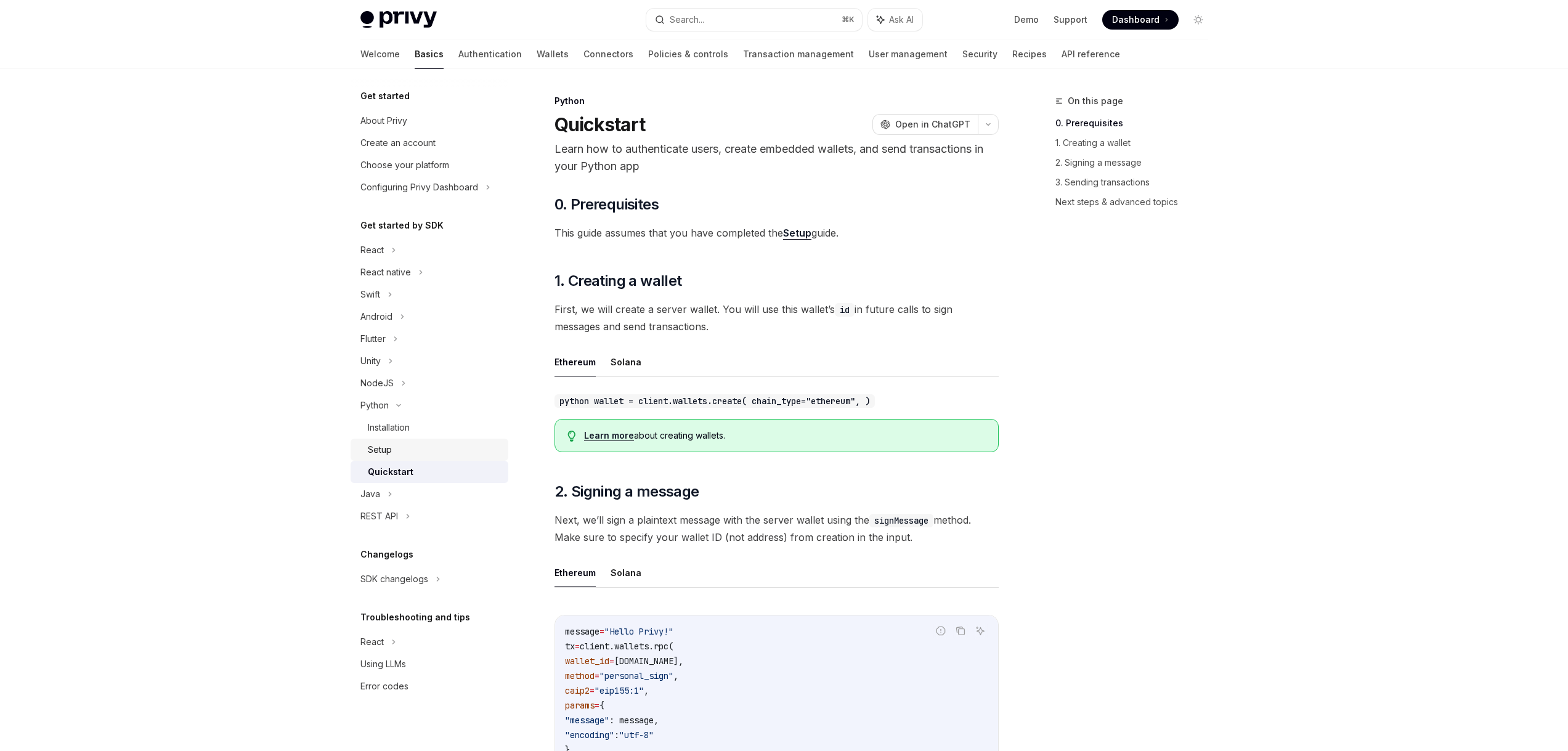
click at [386, 452] on div "Setup" at bounding box center [380, 450] width 24 height 15
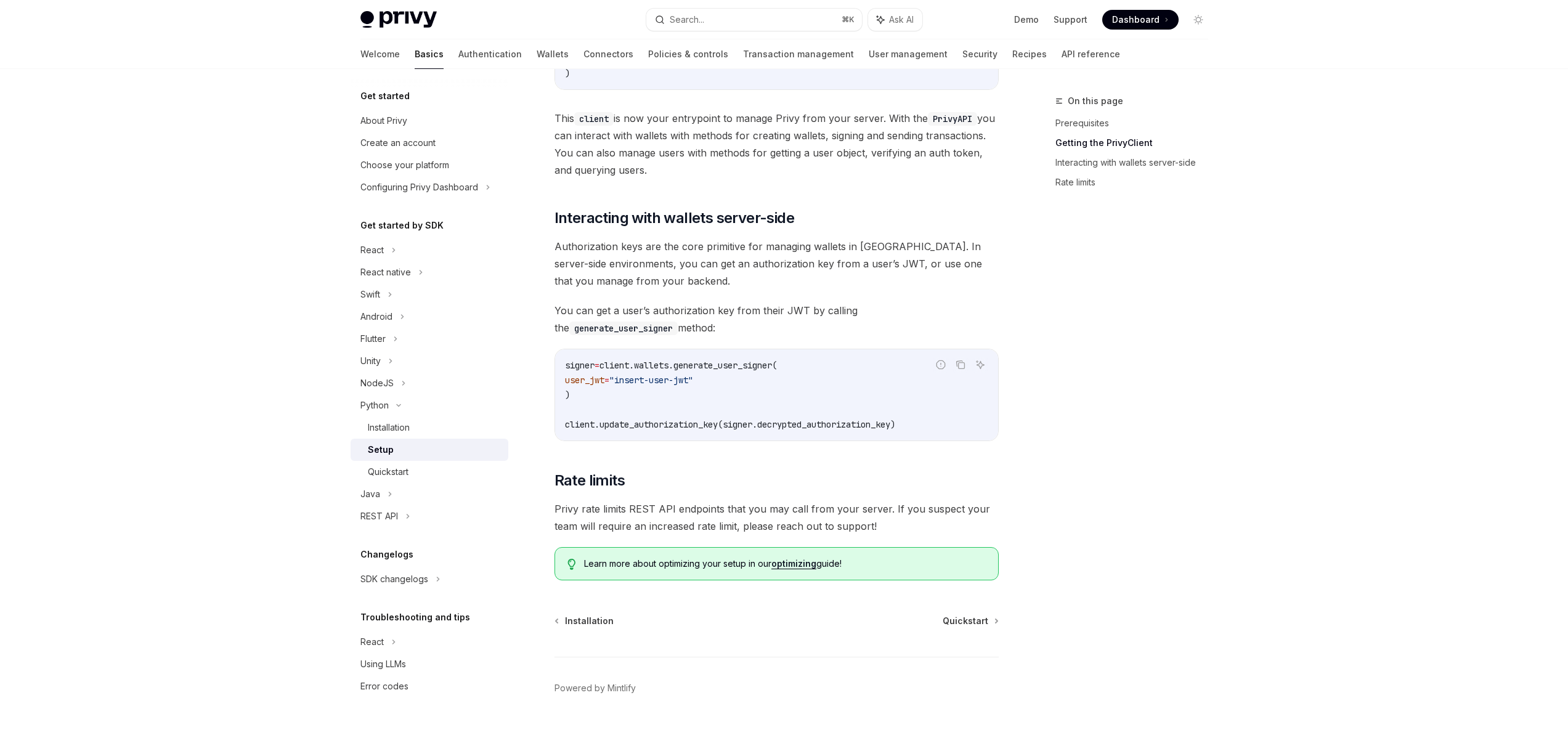
scroll to position [355, 0]
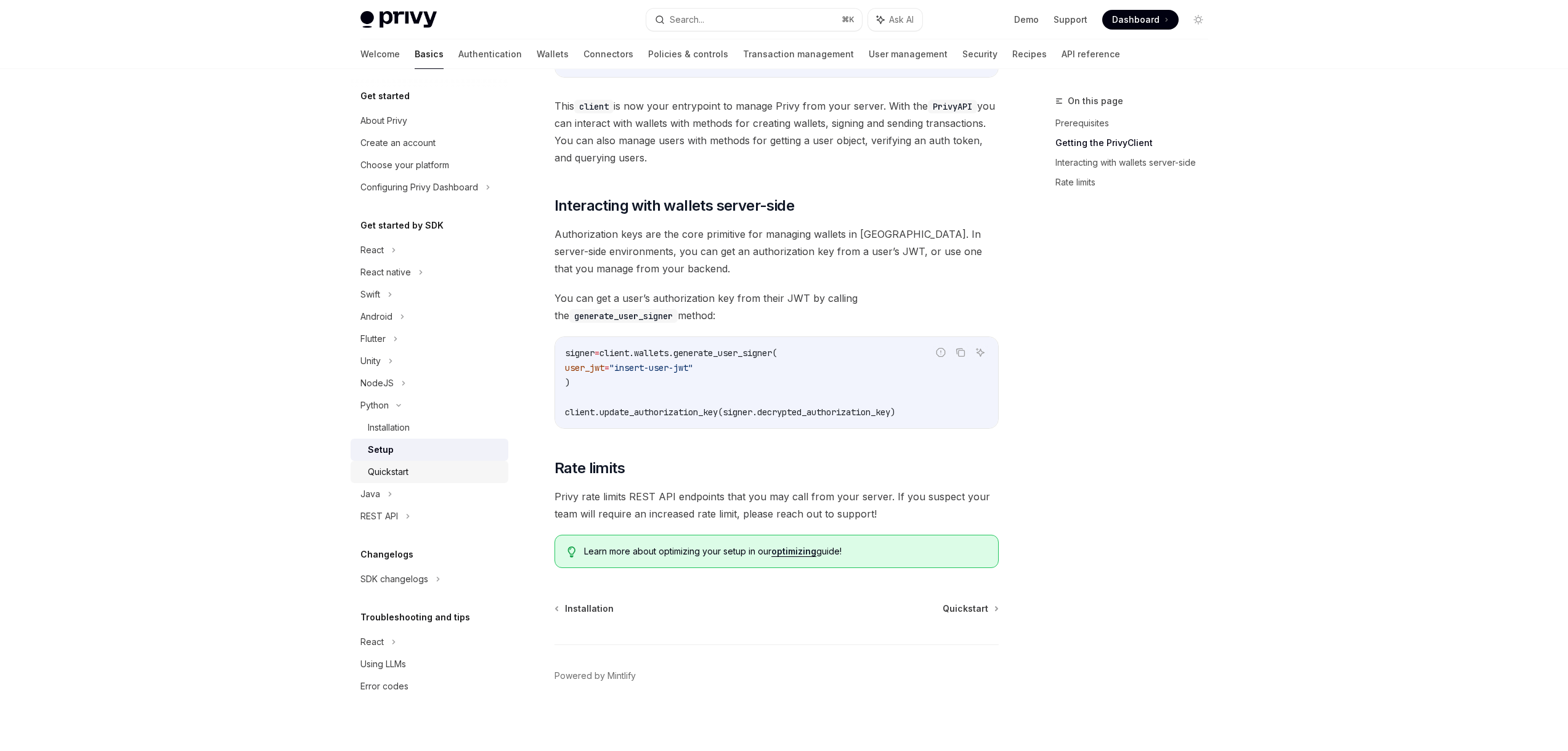
click at [413, 474] on div "Quickstart" at bounding box center [435, 472] width 133 height 15
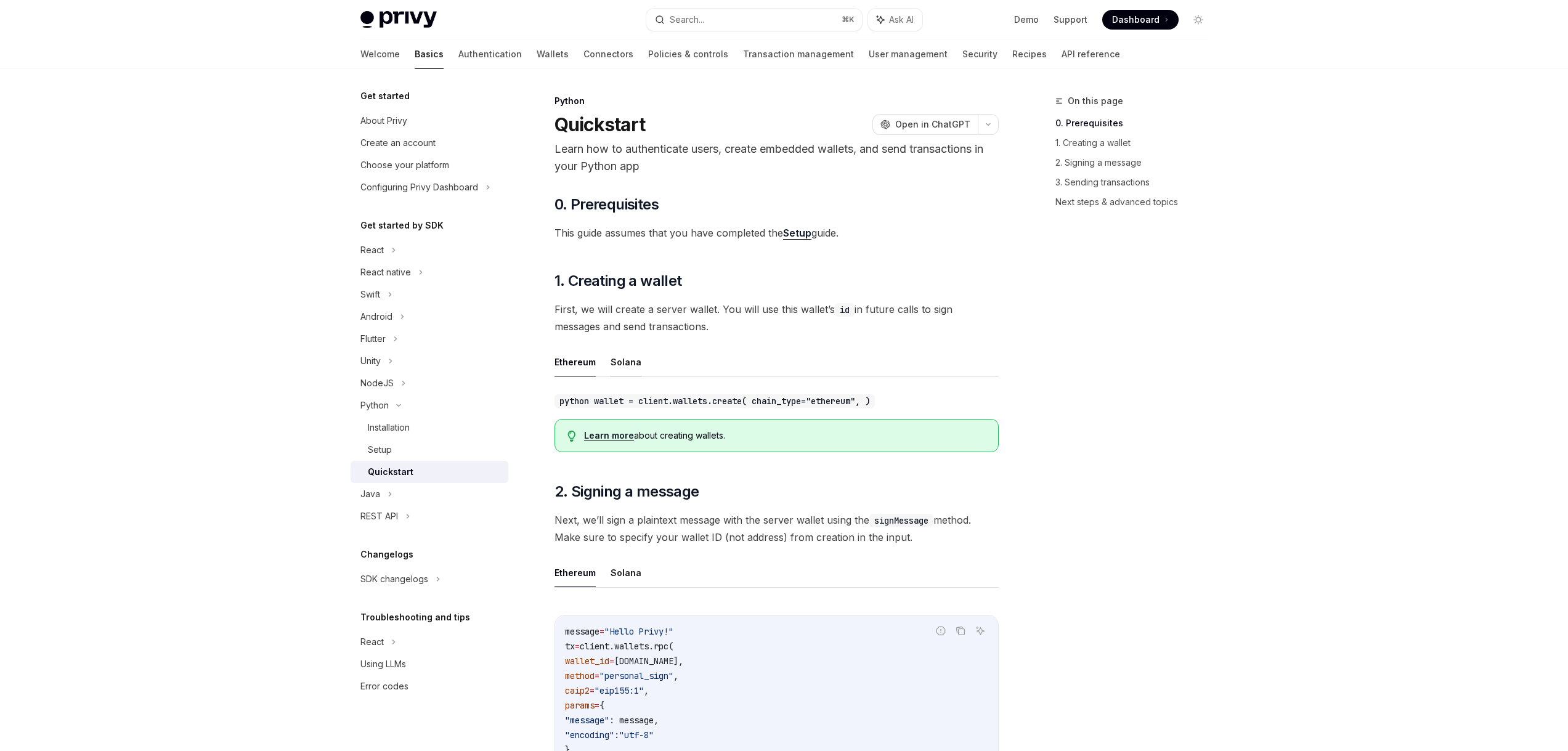
click at [623, 366] on button "Solana" at bounding box center [626, 362] width 31 height 29
click at [576, 364] on button "Ethereum" at bounding box center [575, 362] width 42 height 29
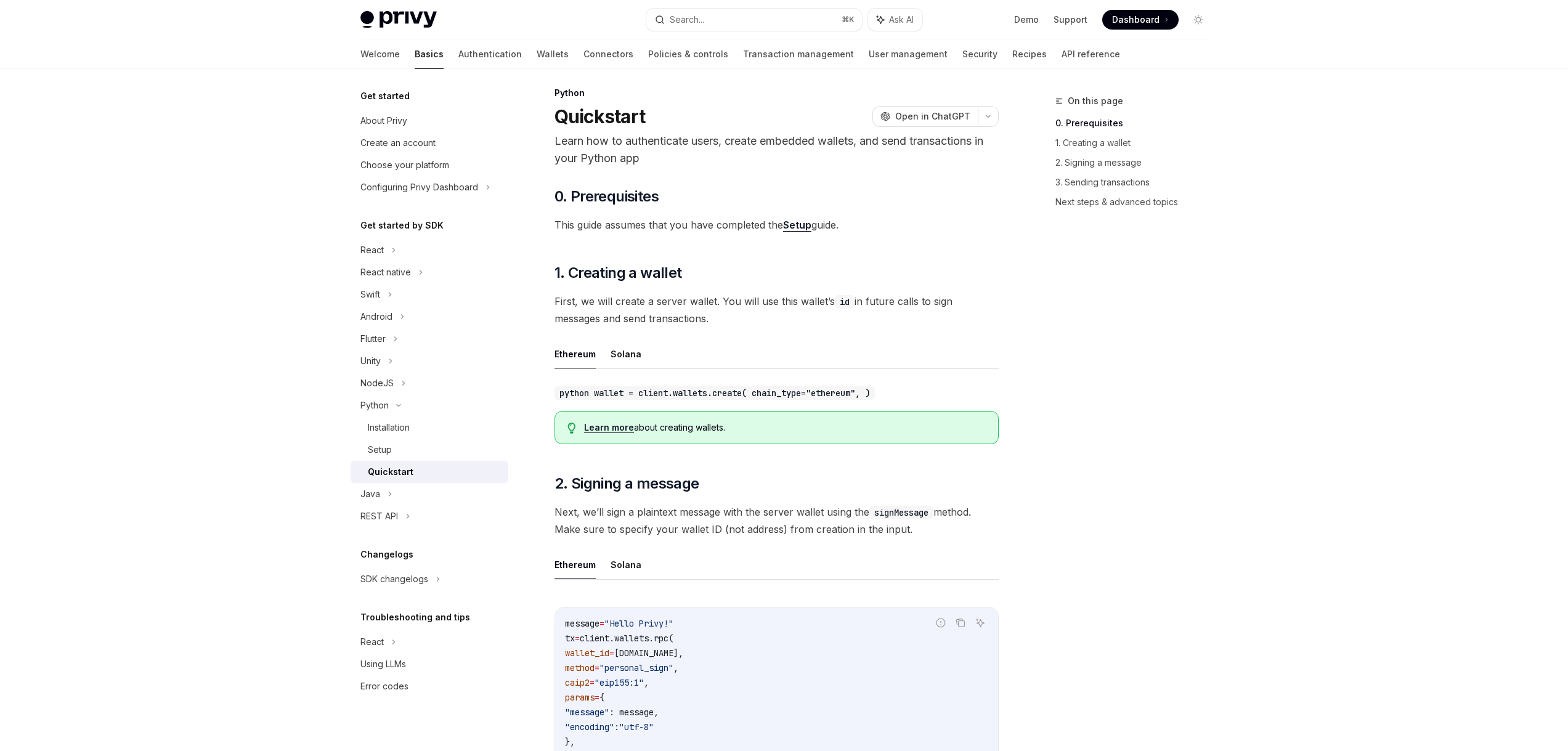
scroll to position [11, 0]
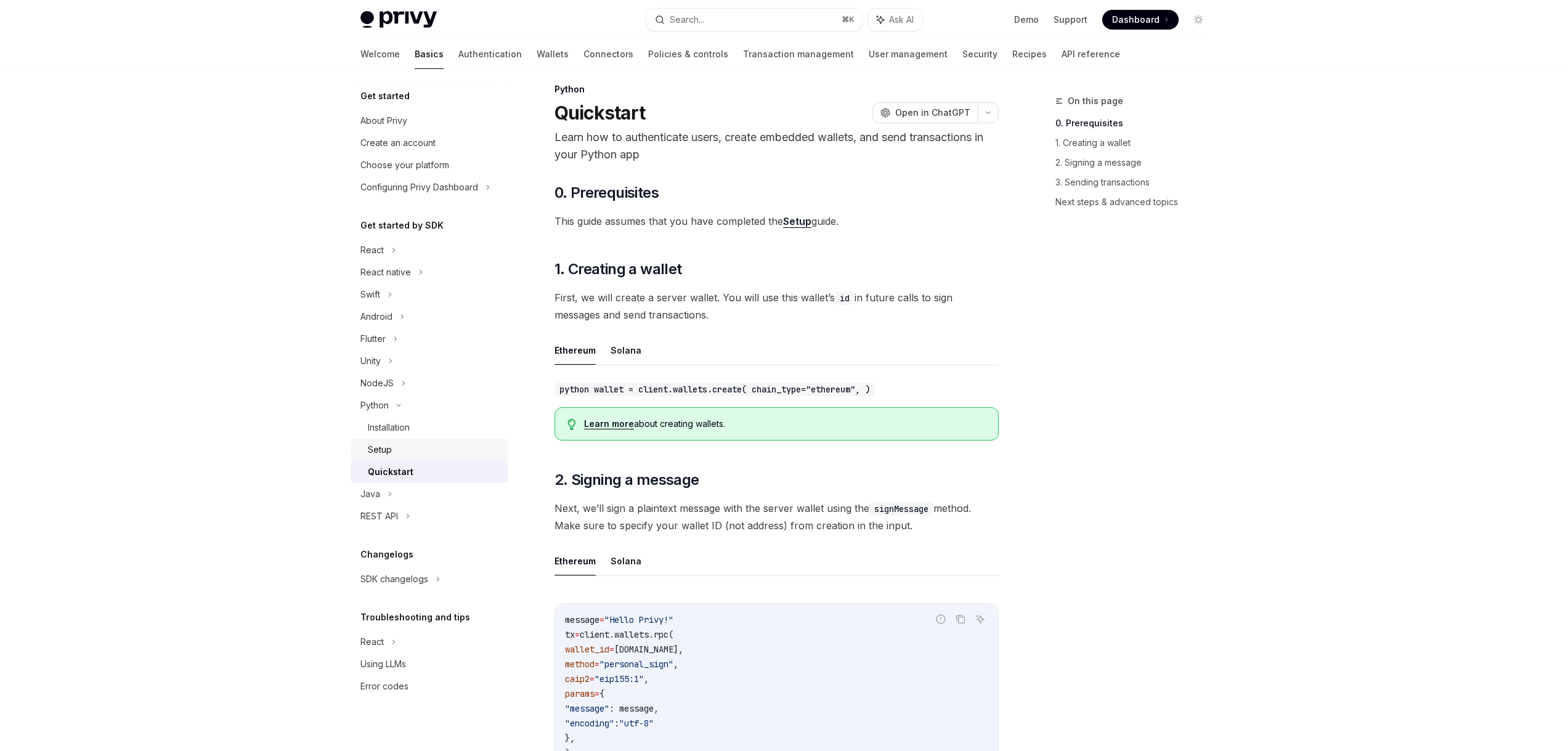
click at [395, 448] on div "Setup" at bounding box center [435, 450] width 133 height 15
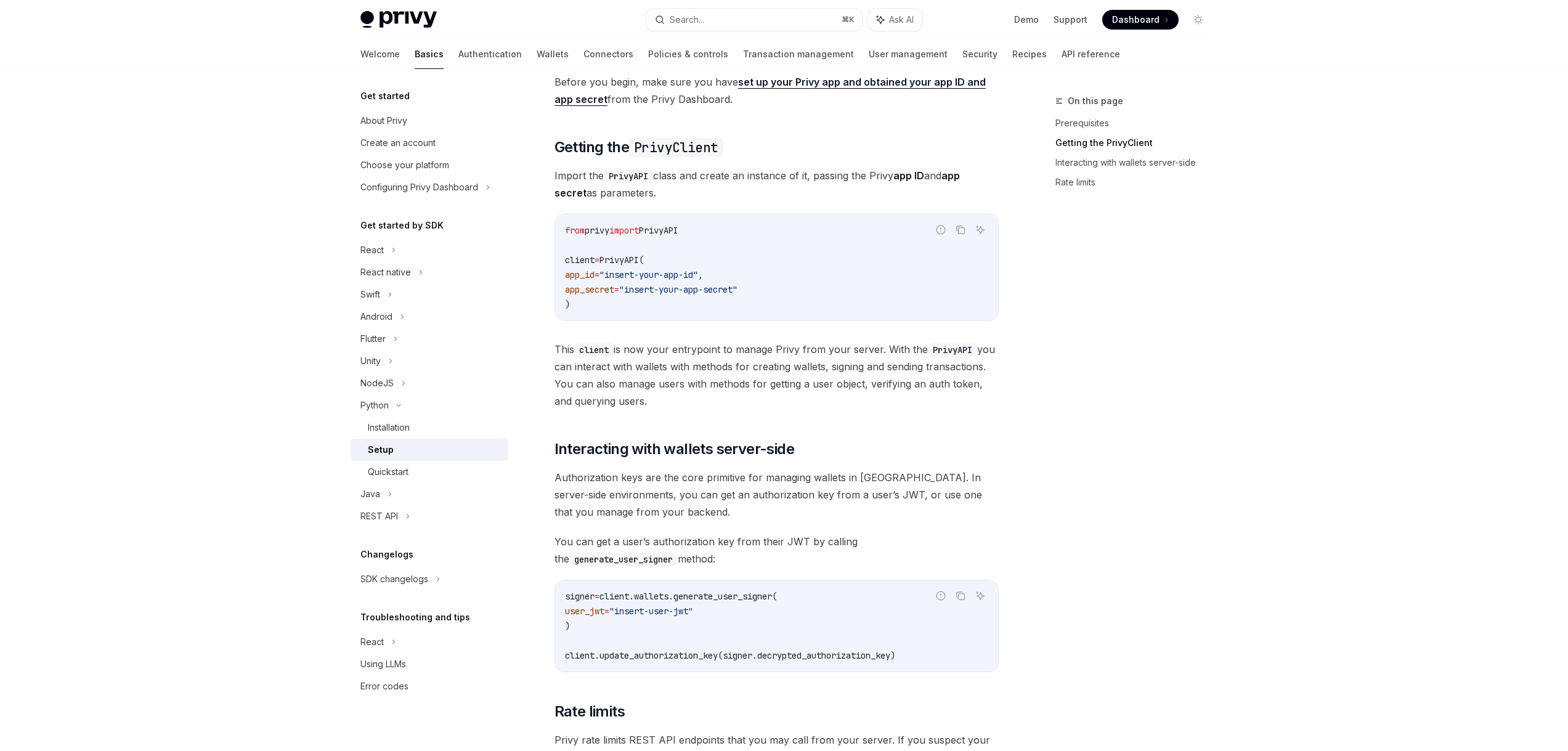
scroll to position [203, 0]
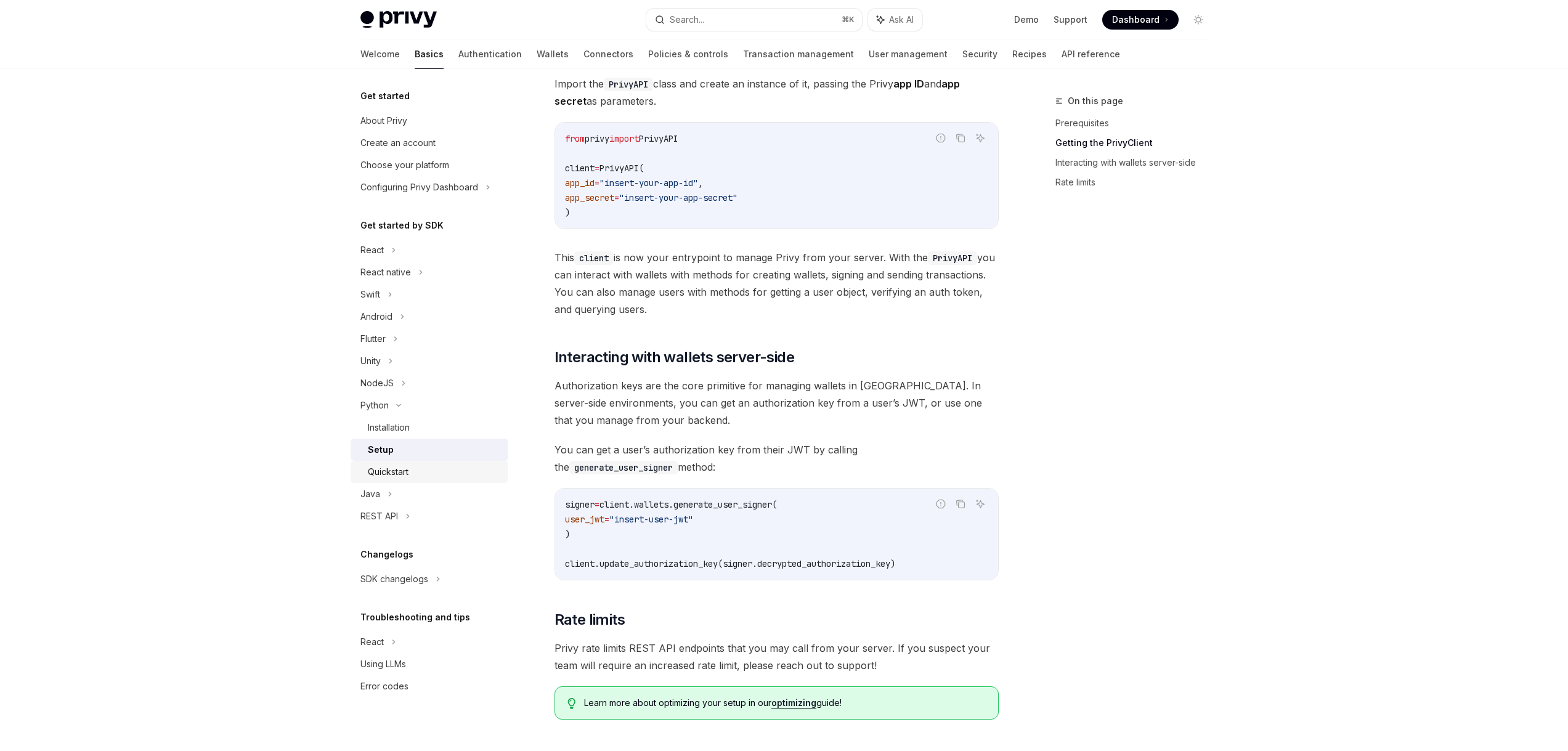
click at [421, 466] on div "Quickstart" at bounding box center [435, 472] width 133 height 15
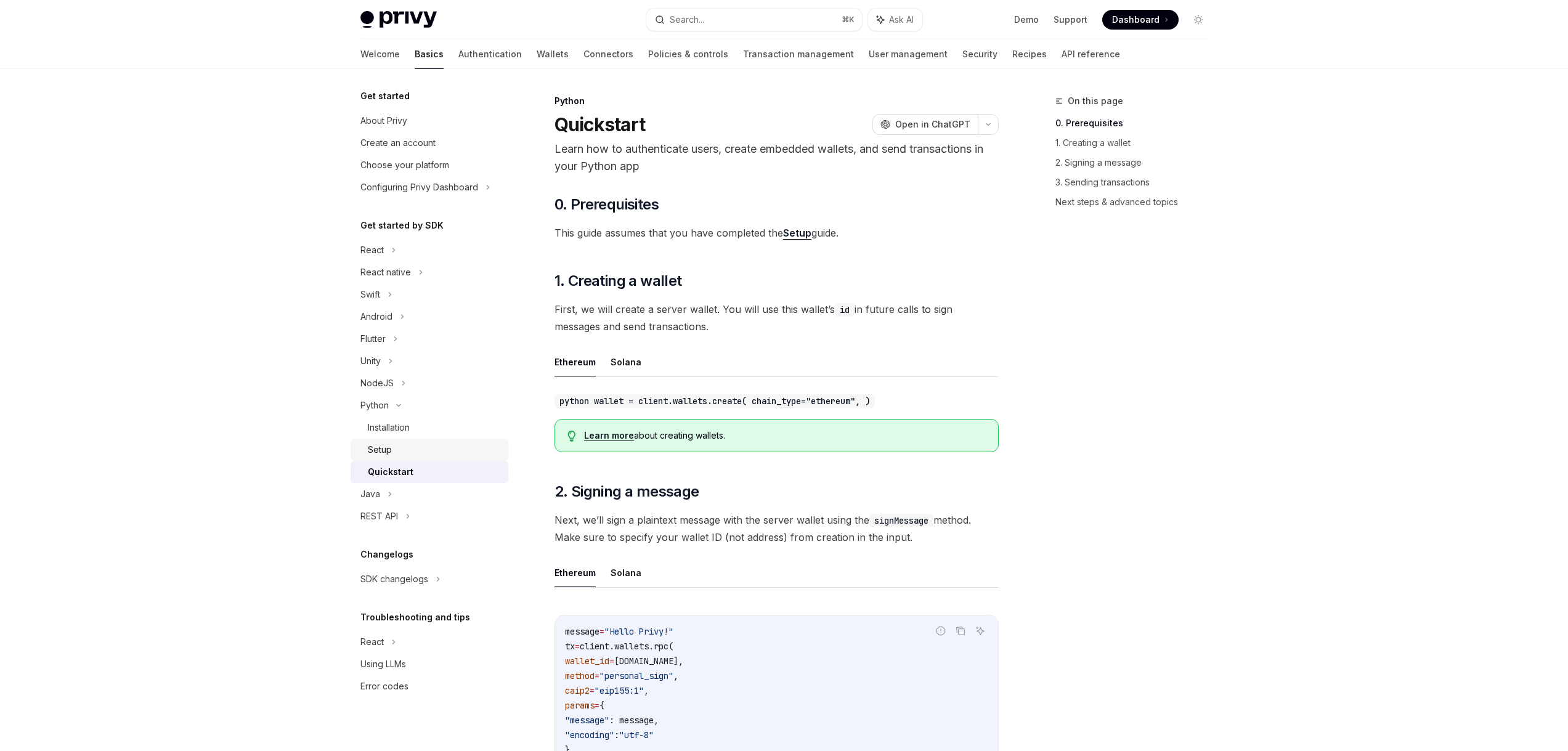
click at [426, 450] on div "Setup" at bounding box center [435, 450] width 133 height 15
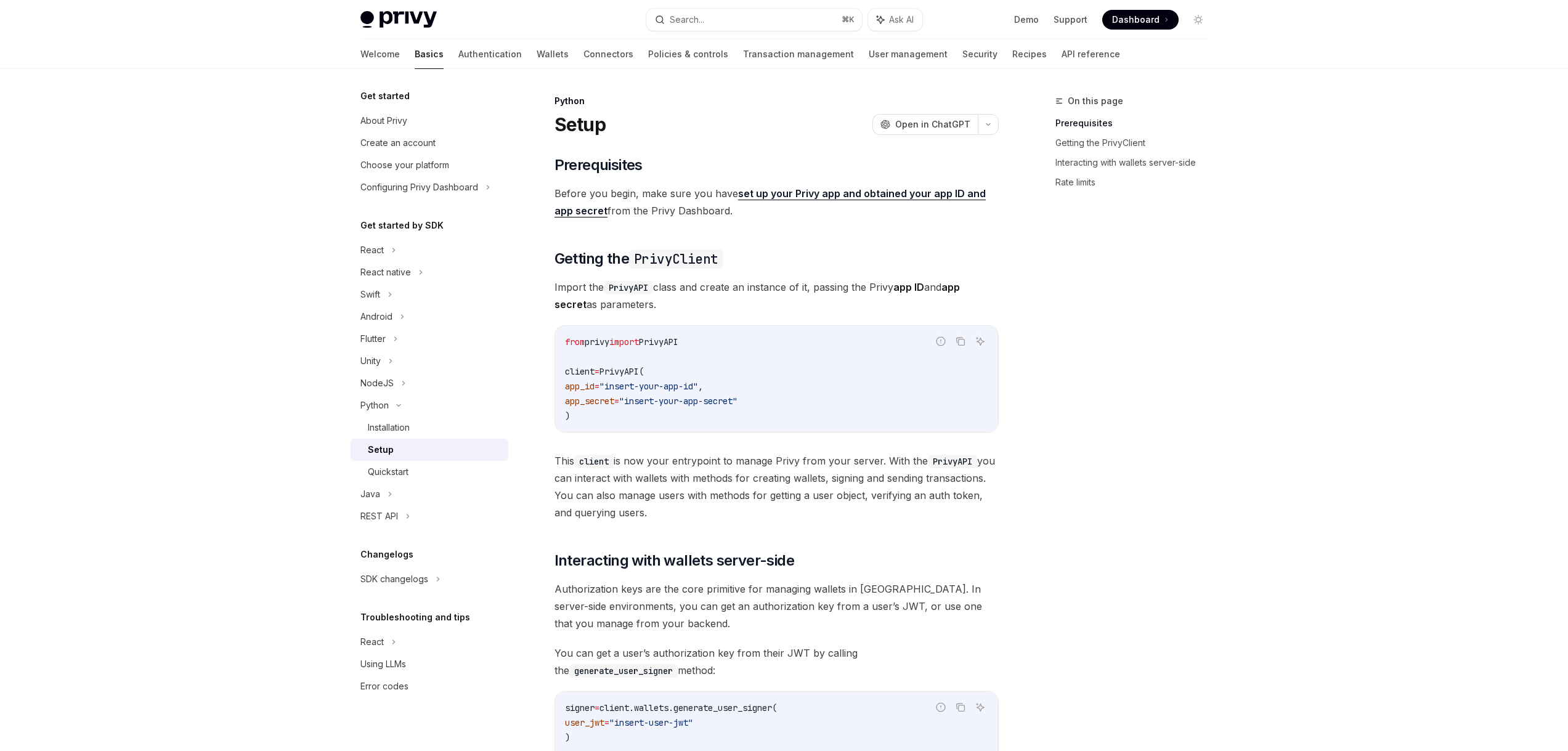
click at [387, 444] on div "Setup" at bounding box center [381, 450] width 26 height 15
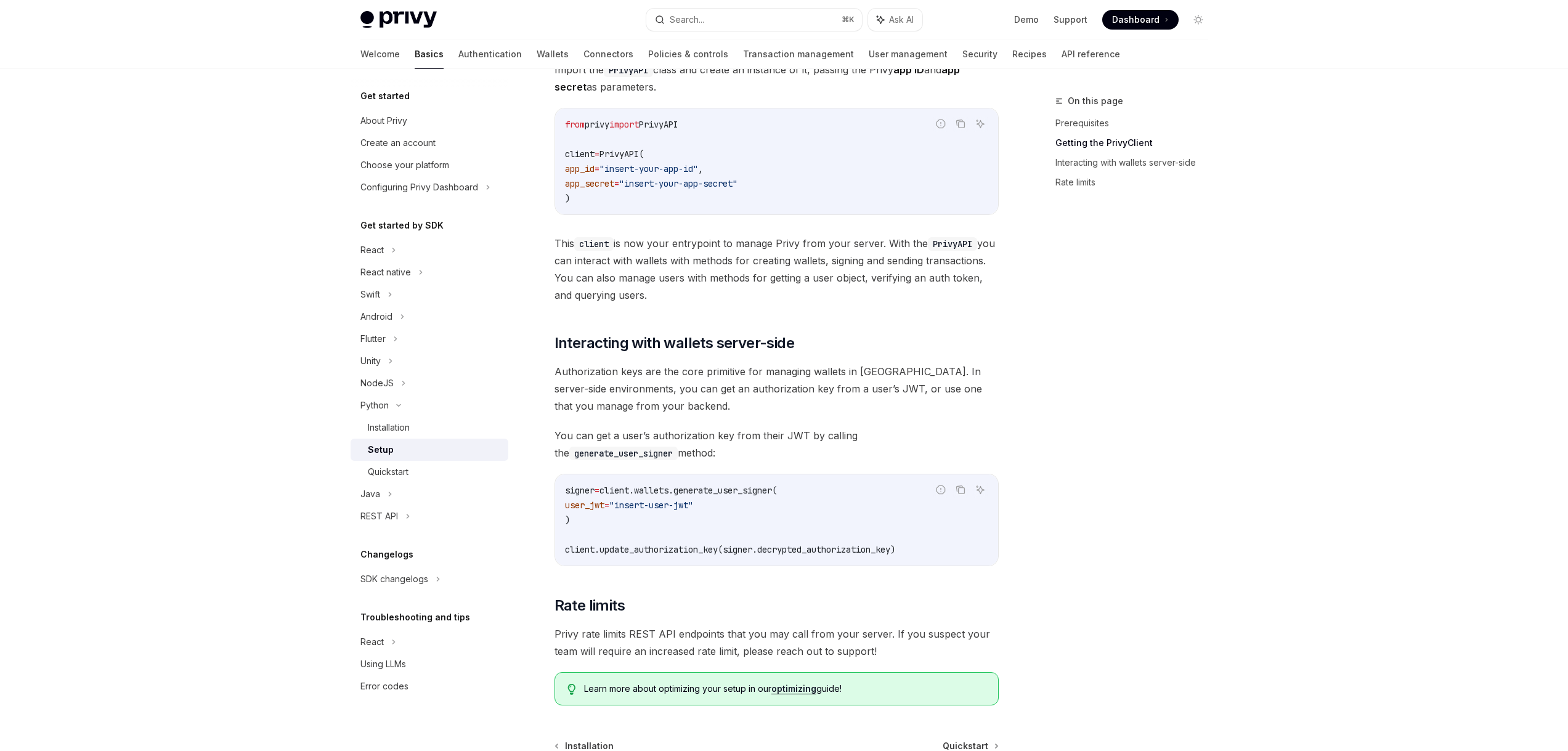
scroll to position [256, 0]
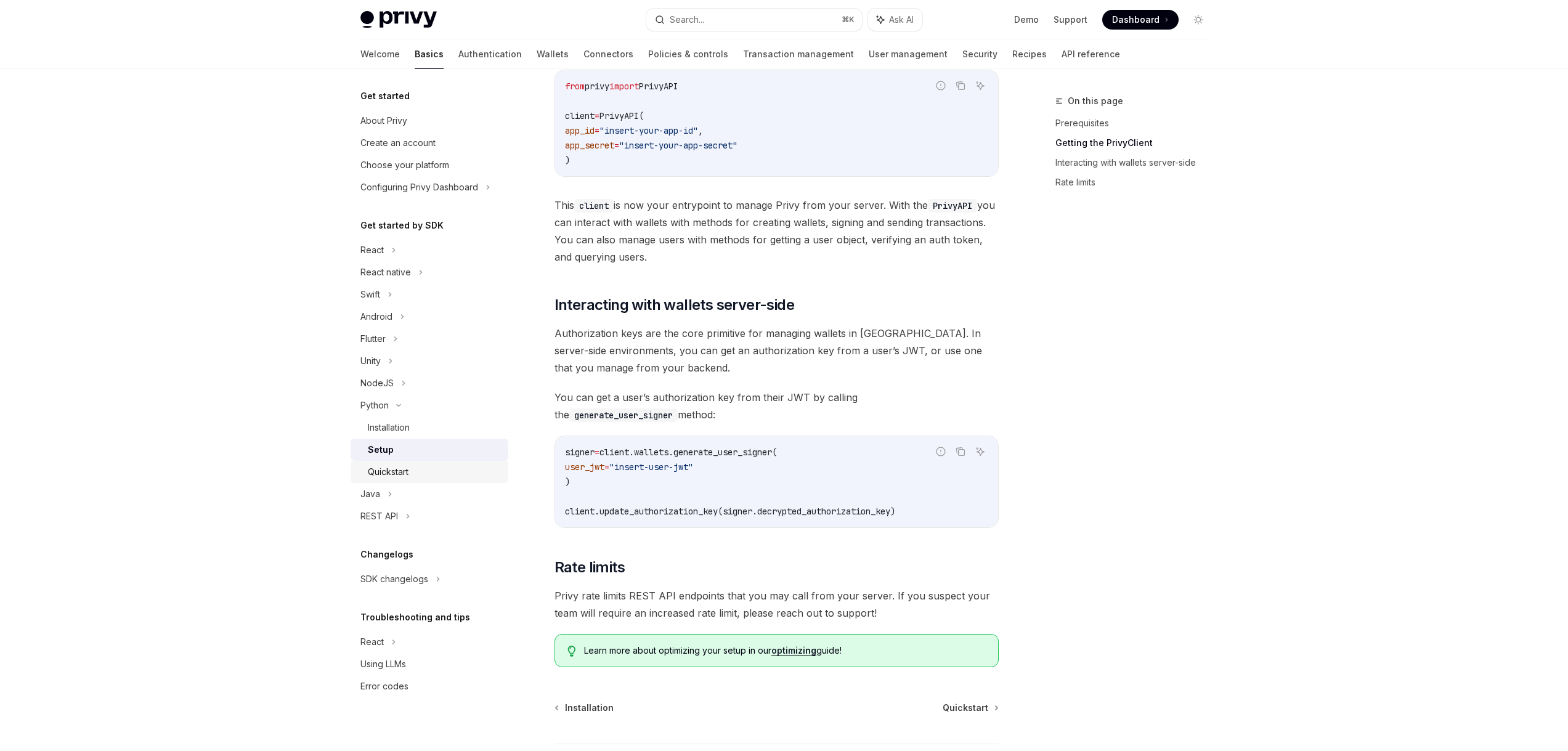
click at [392, 472] on div "Quickstart" at bounding box center [389, 472] width 41 height 15
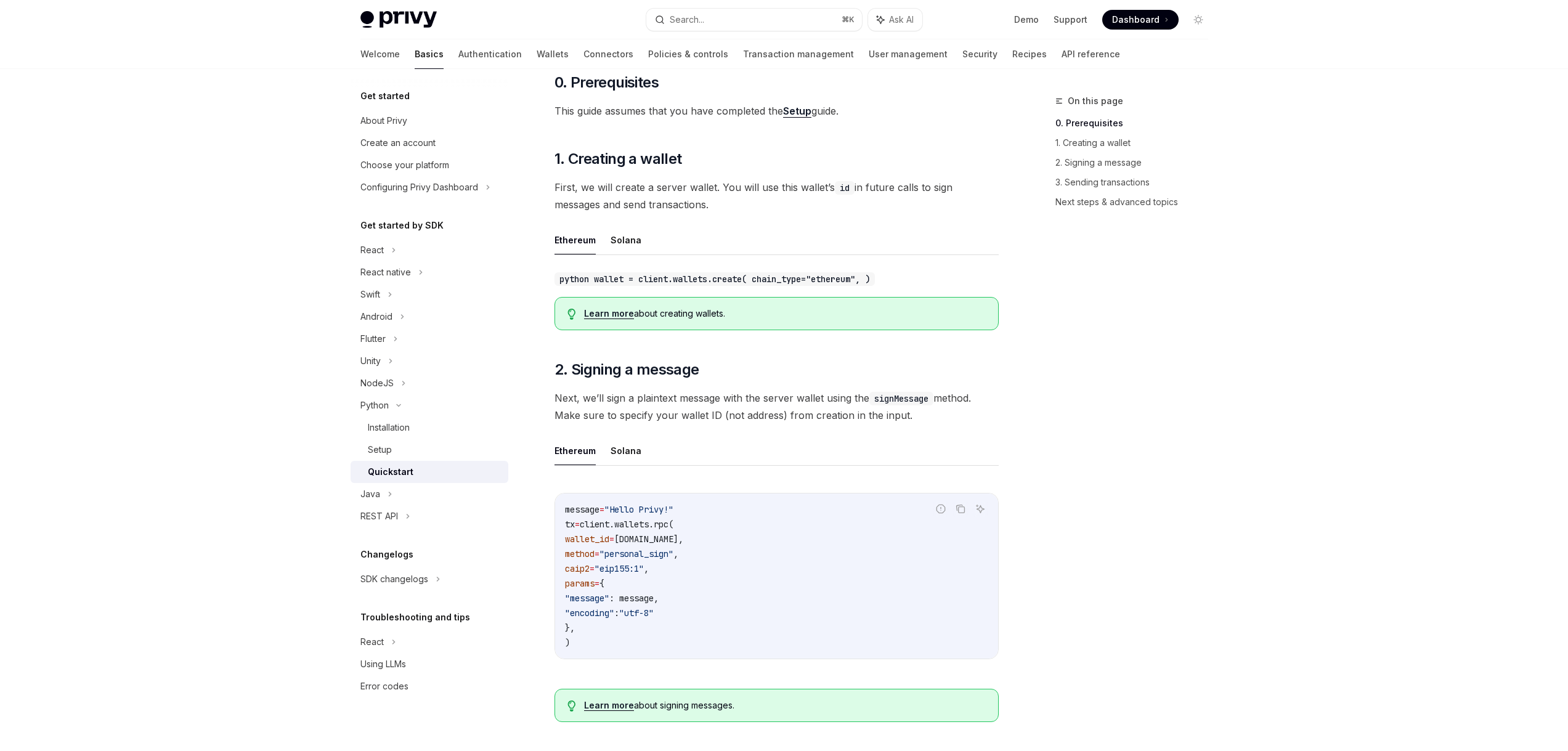
scroll to position [130, 0]
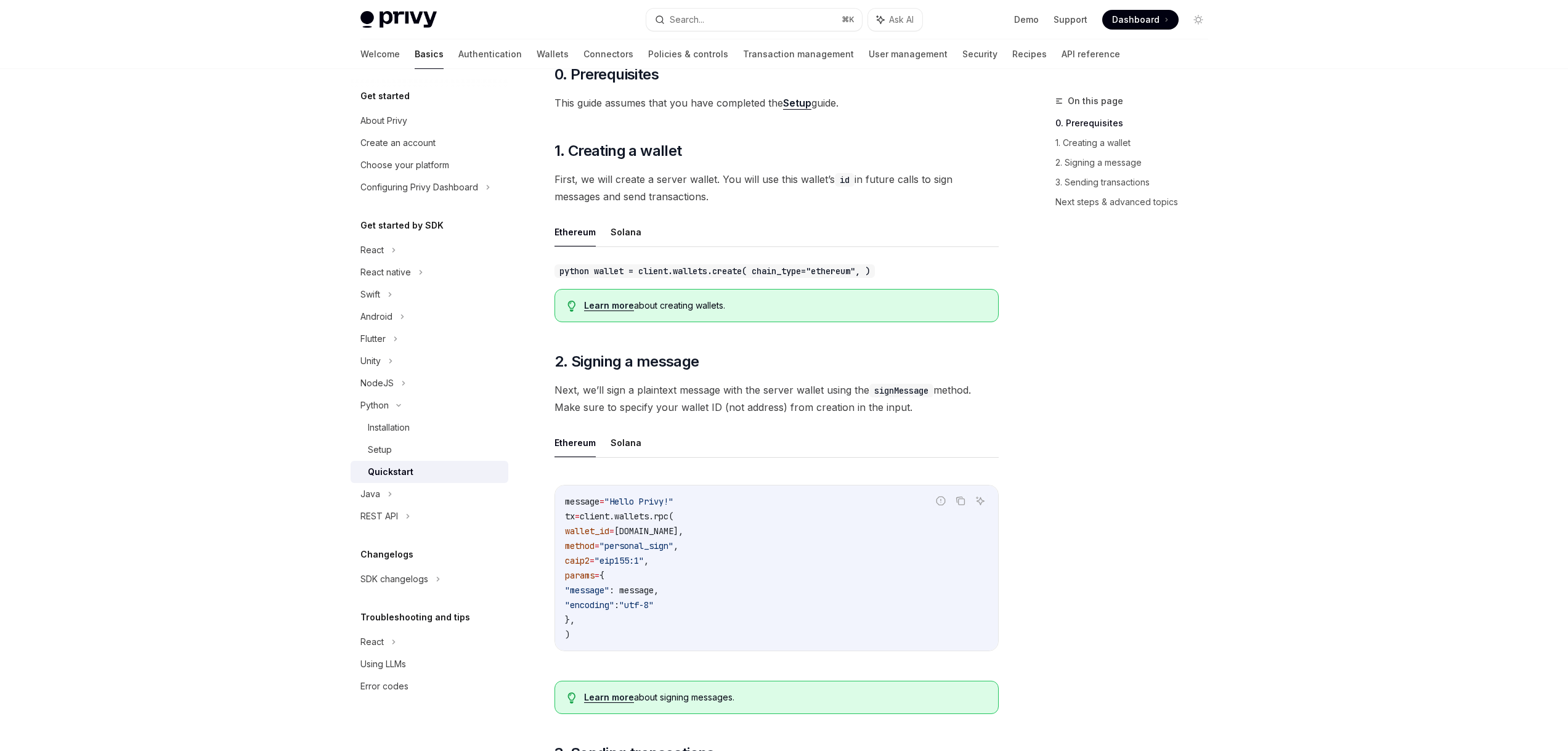
click at [648, 534] on span "wallet.id," at bounding box center [648, 531] width 69 height 11
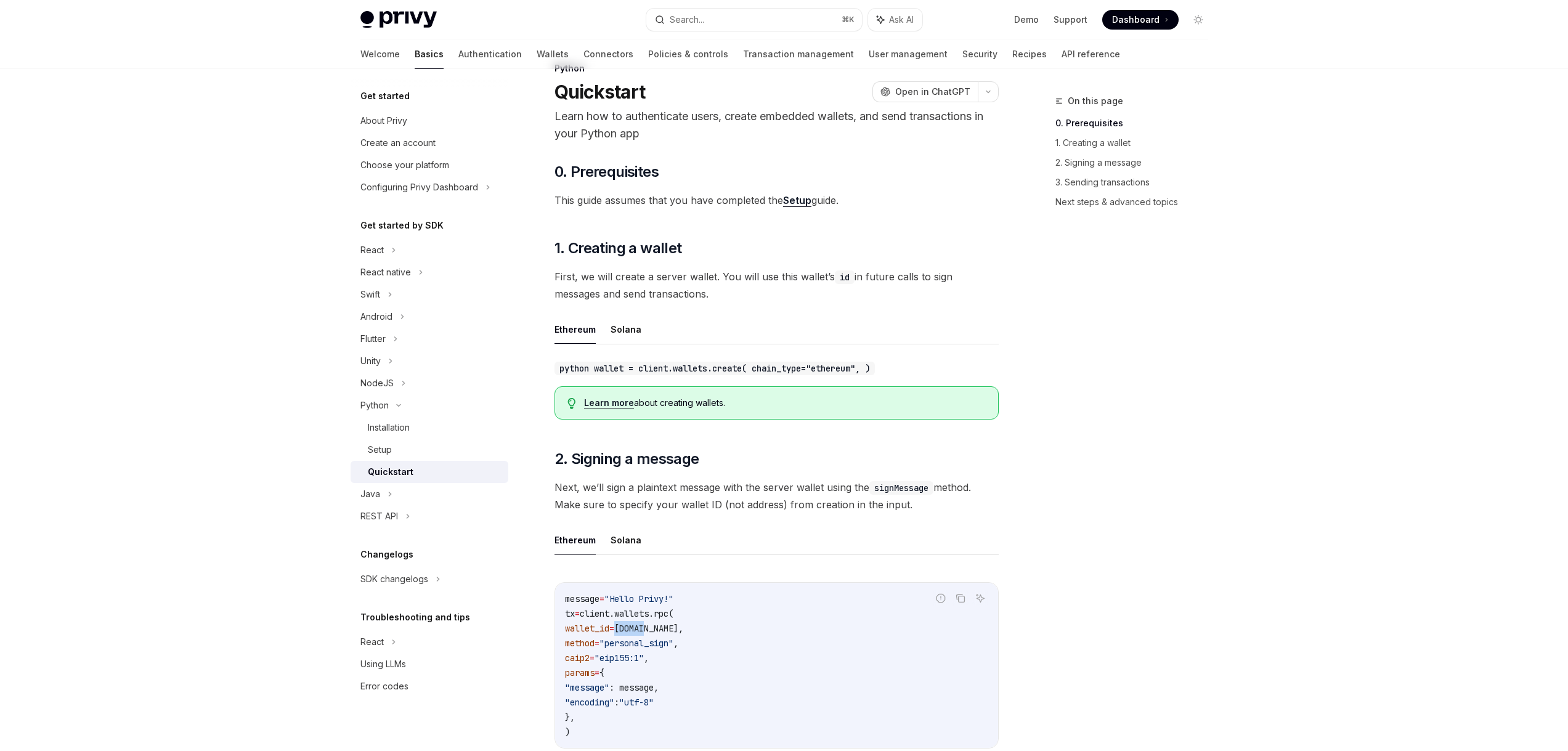
scroll to position [17, 0]
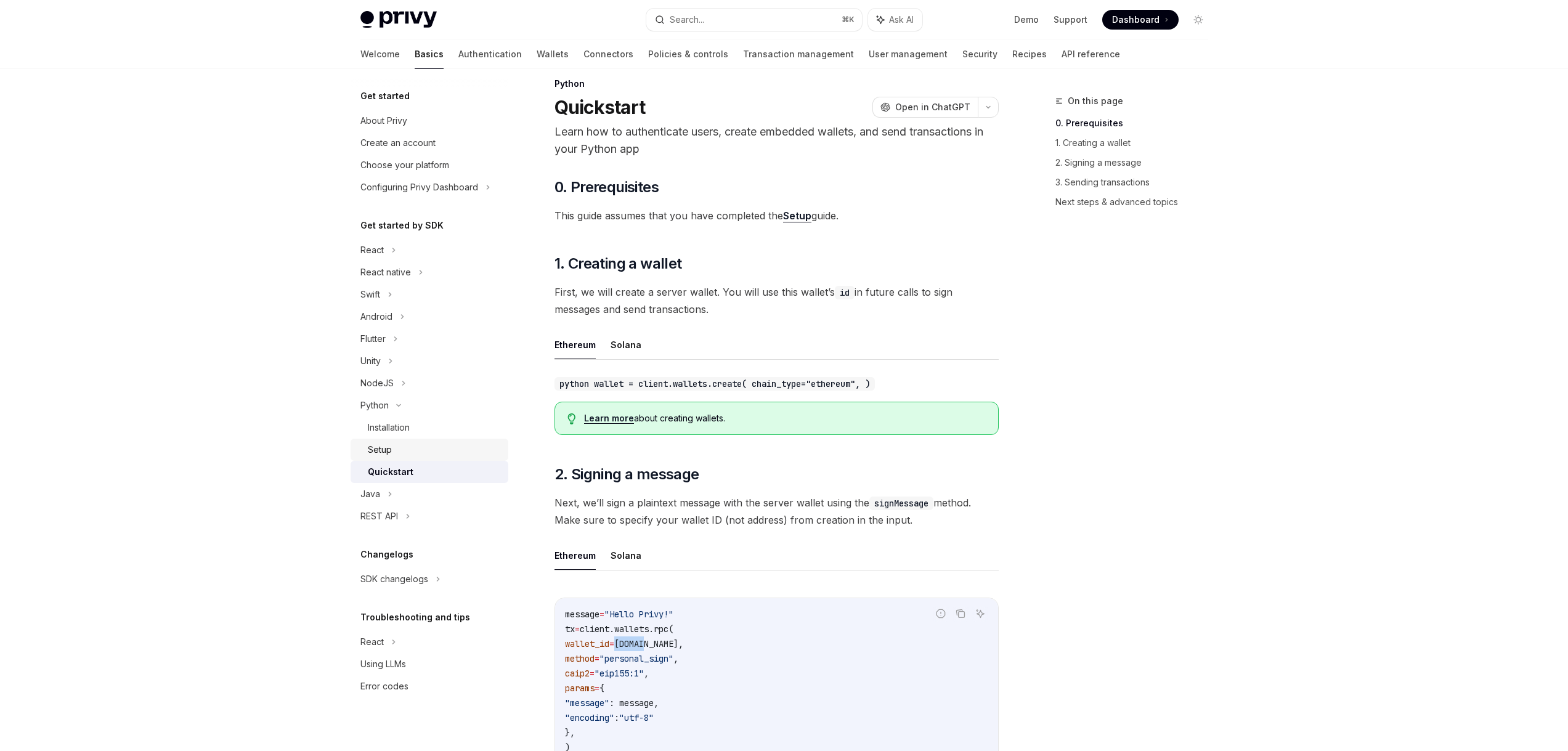
click at [423, 445] on div "Setup" at bounding box center [435, 450] width 133 height 15
type textarea "*"
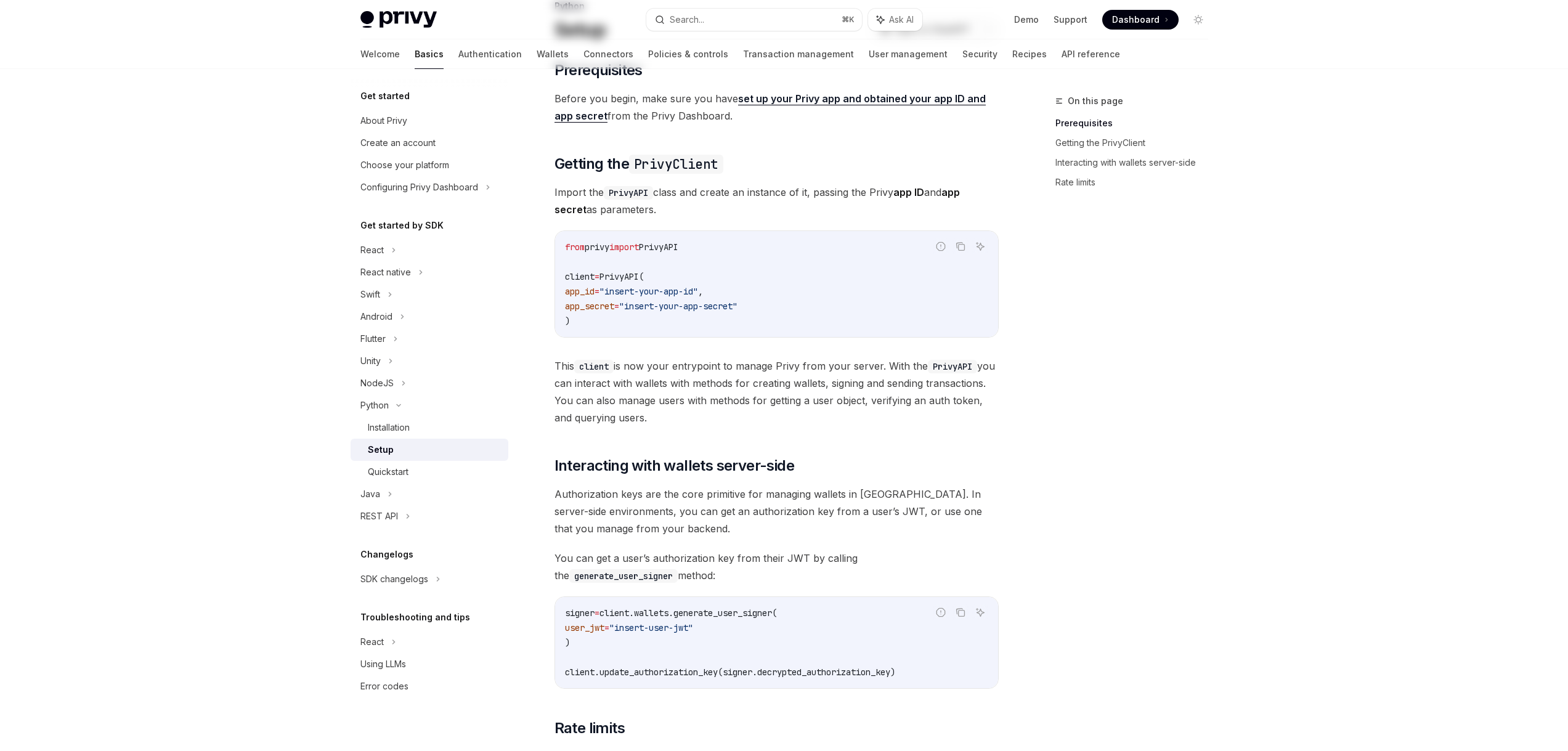
scroll to position [342, 0]
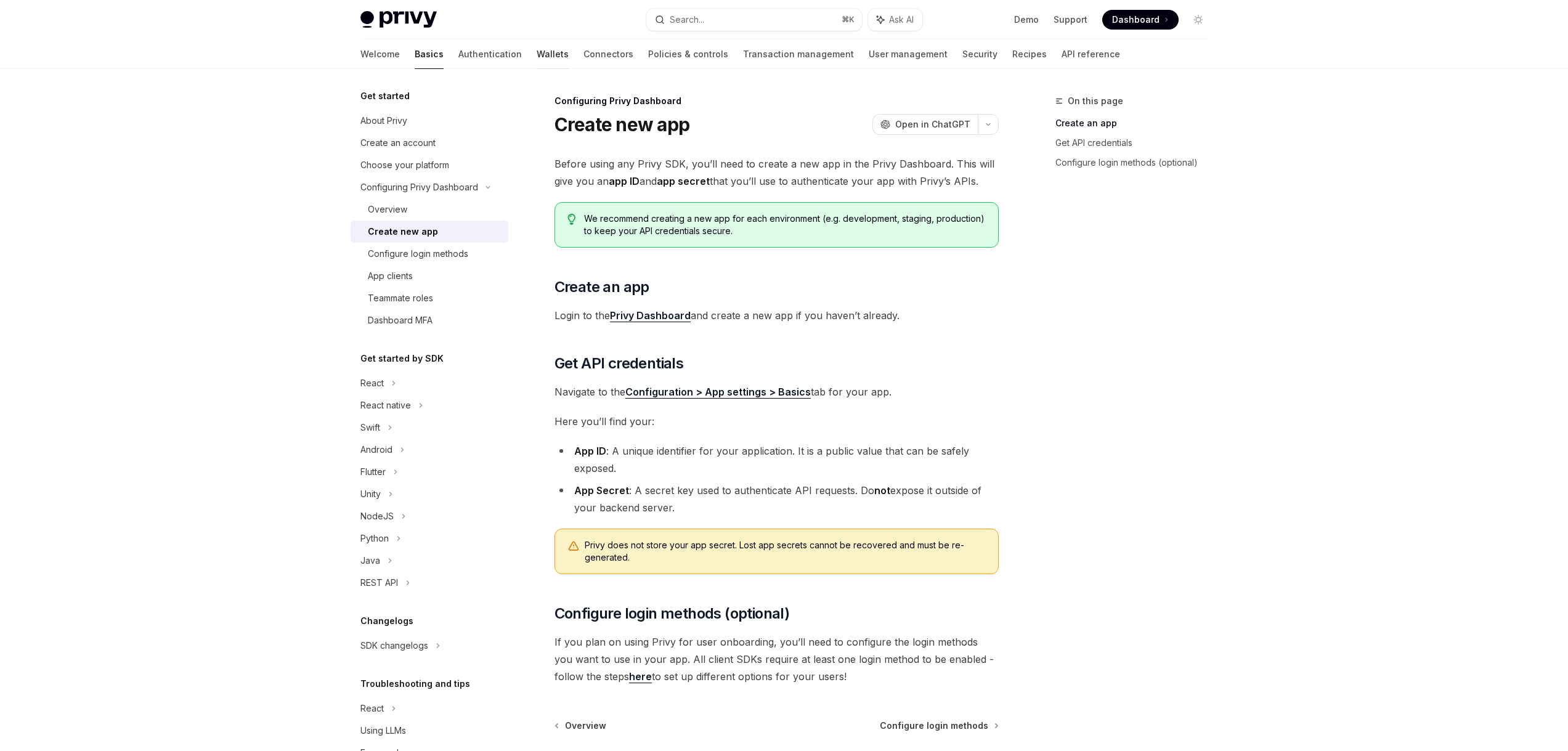
click at [537, 55] on link "Wallets" at bounding box center [553, 54] width 32 height 30
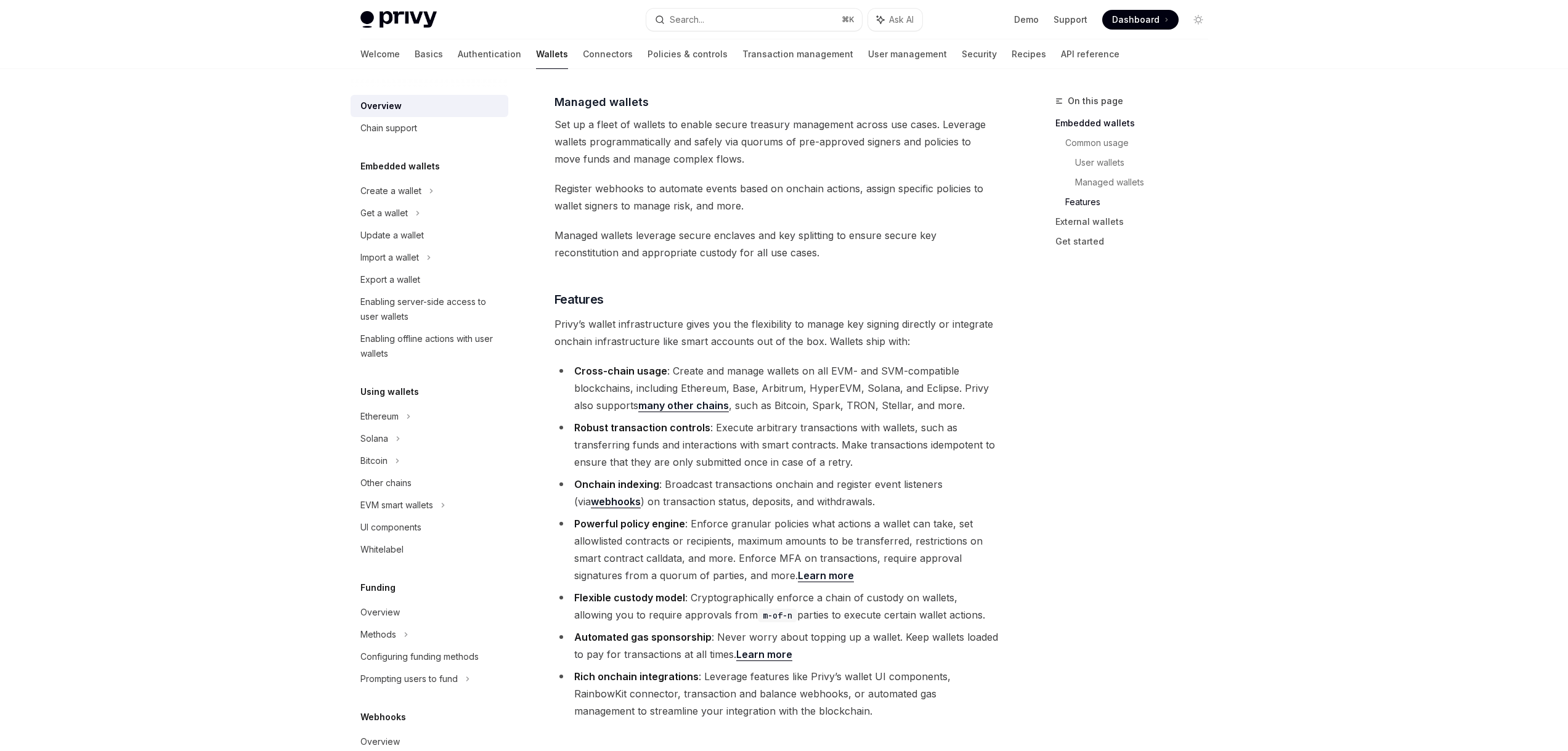
scroll to position [1701, 0]
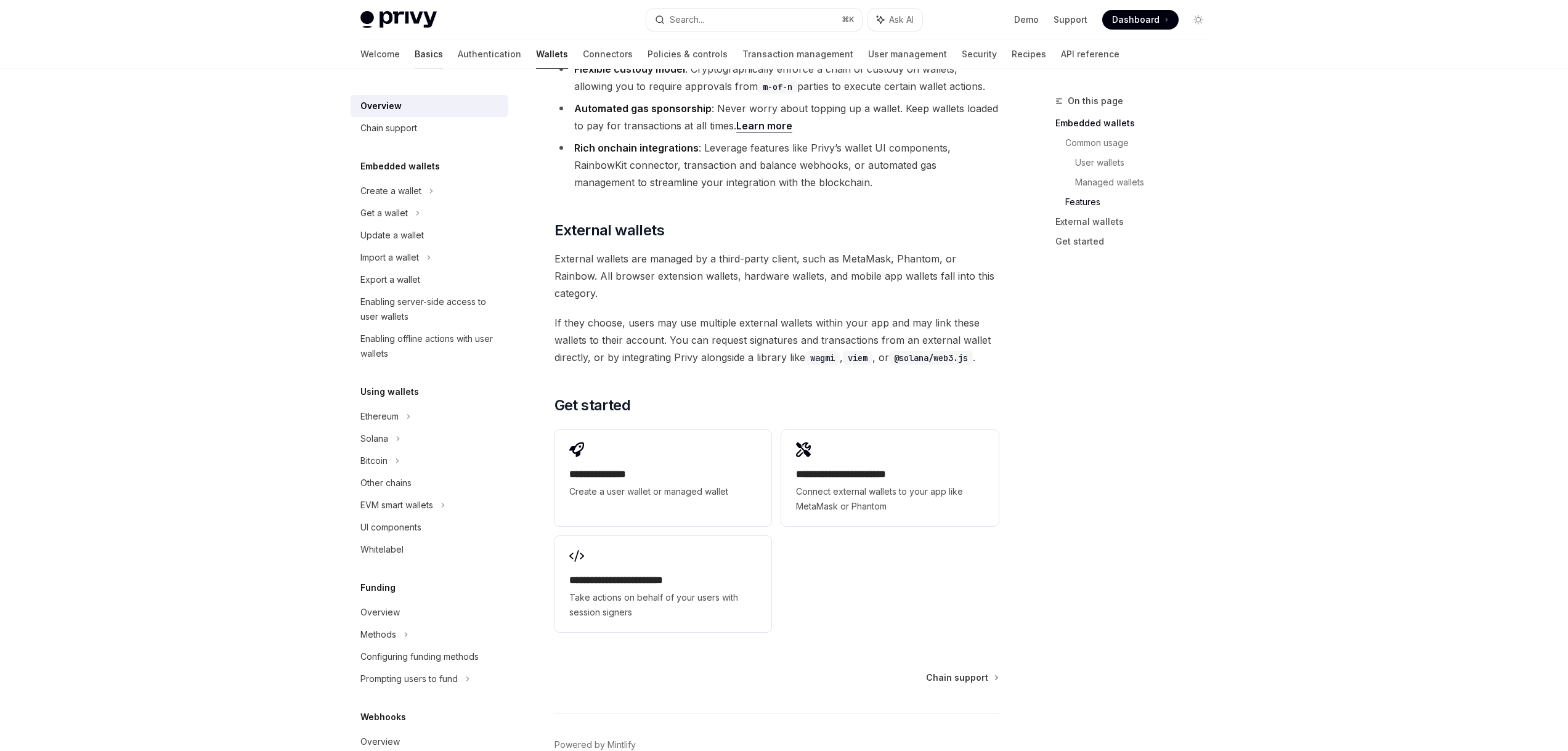
click at [414, 55] on link "Basics" at bounding box center [428, 54] width 28 height 30
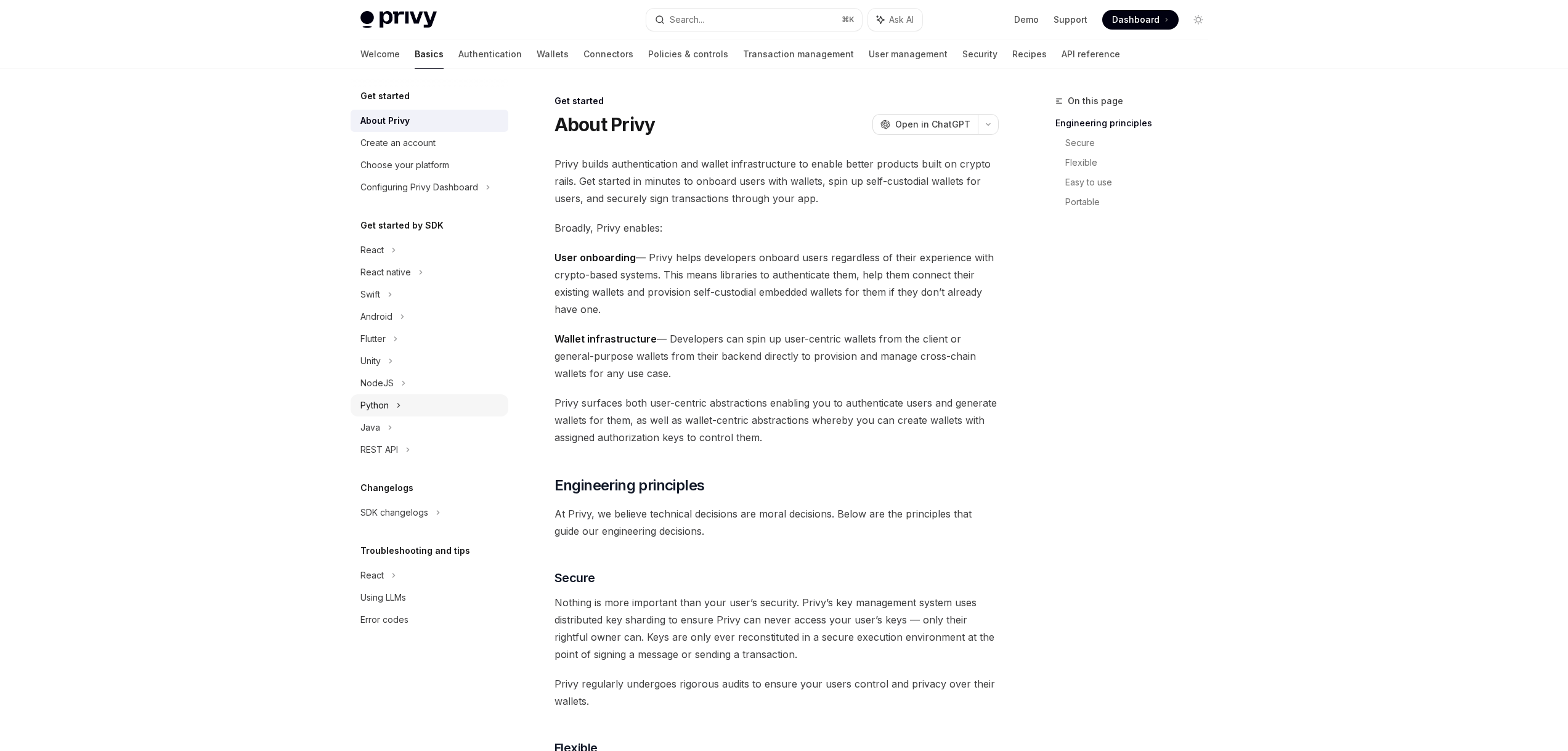
click at [403, 411] on div "Python" at bounding box center [429, 405] width 158 height 22
type textarea "*"
